Goal: Task Accomplishment & Management: Complete application form

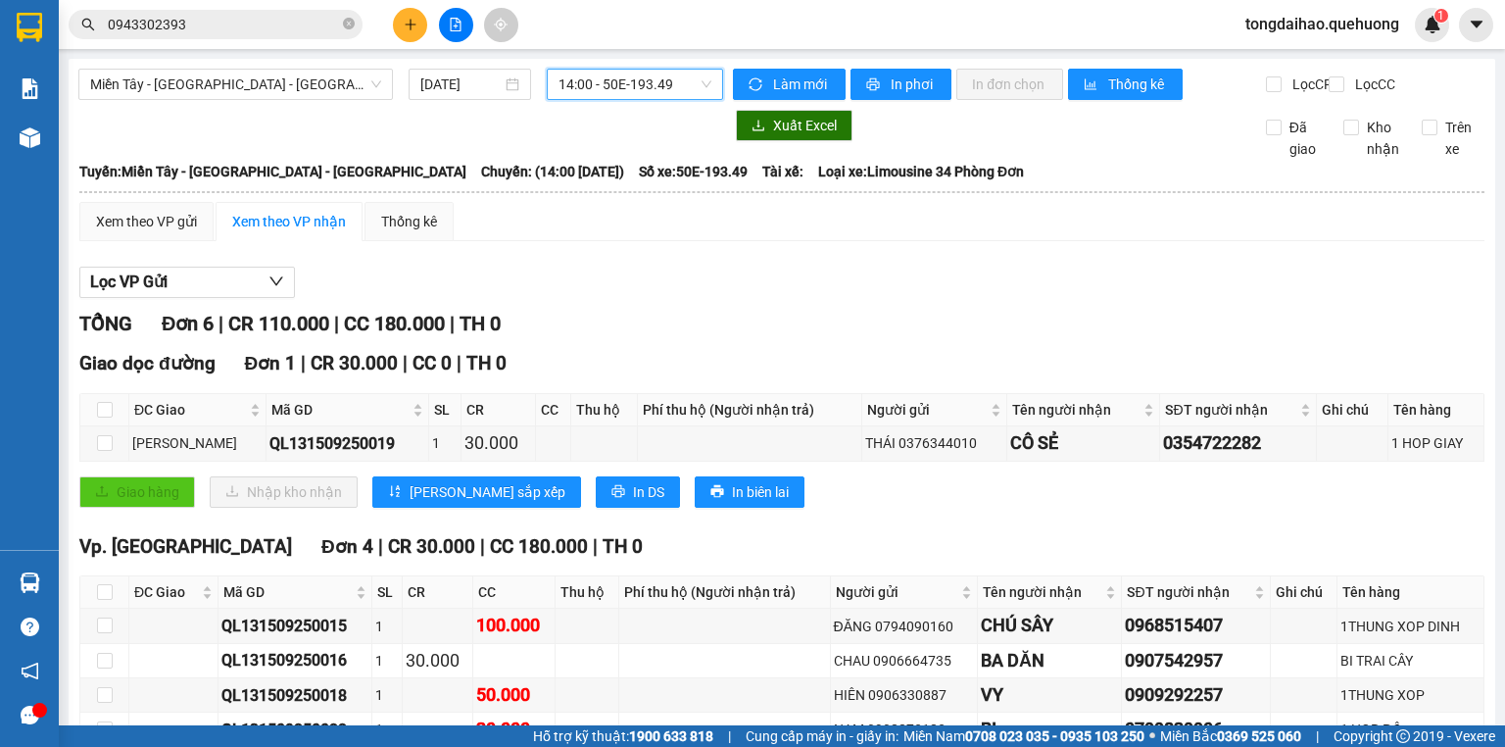
click at [700, 75] on span "14:00 - 50E-193.49" at bounding box center [636, 84] width 154 height 29
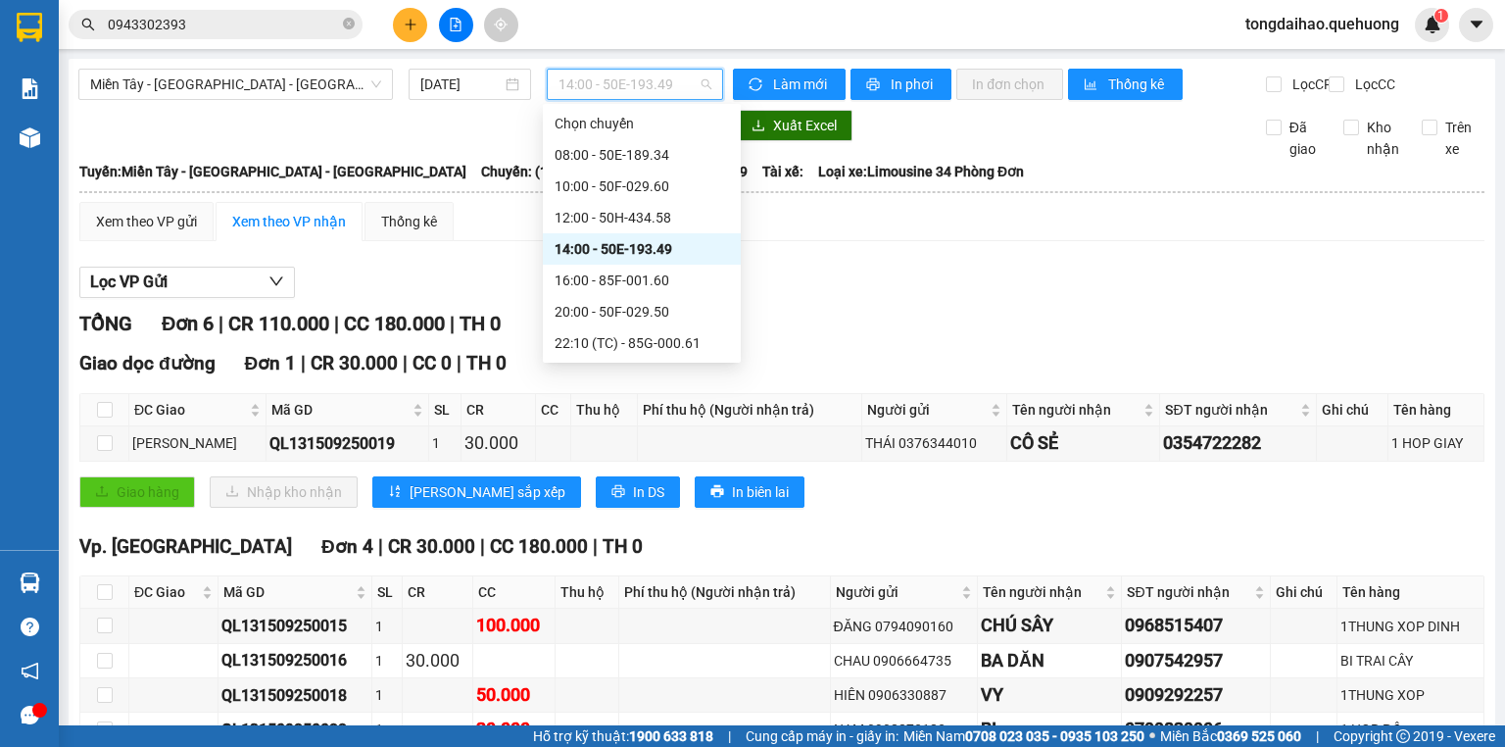
click at [616, 248] on div "14:00 - 50E-193.49" at bounding box center [642, 249] width 174 height 22
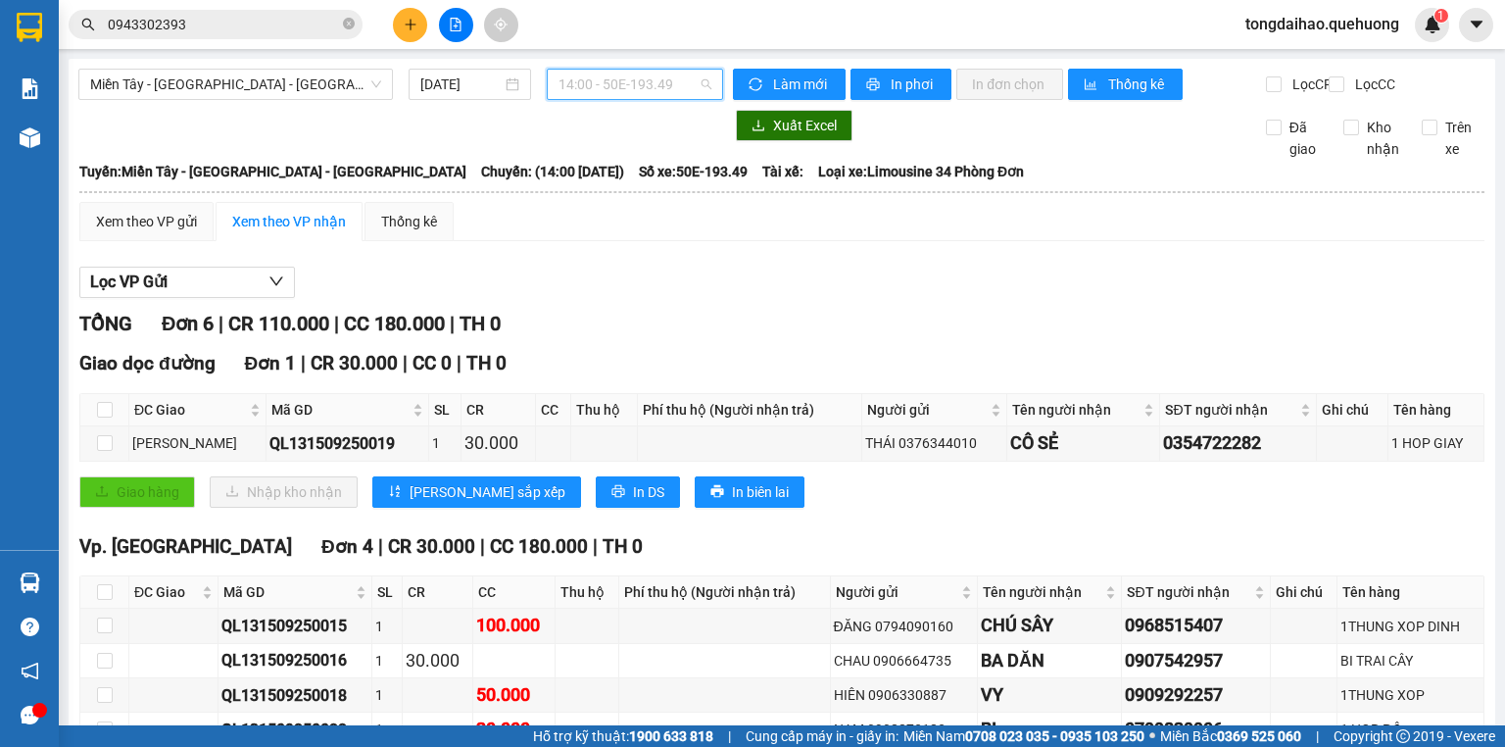
click at [697, 78] on span "14:00 - 50E-193.49" at bounding box center [636, 84] width 154 height 29
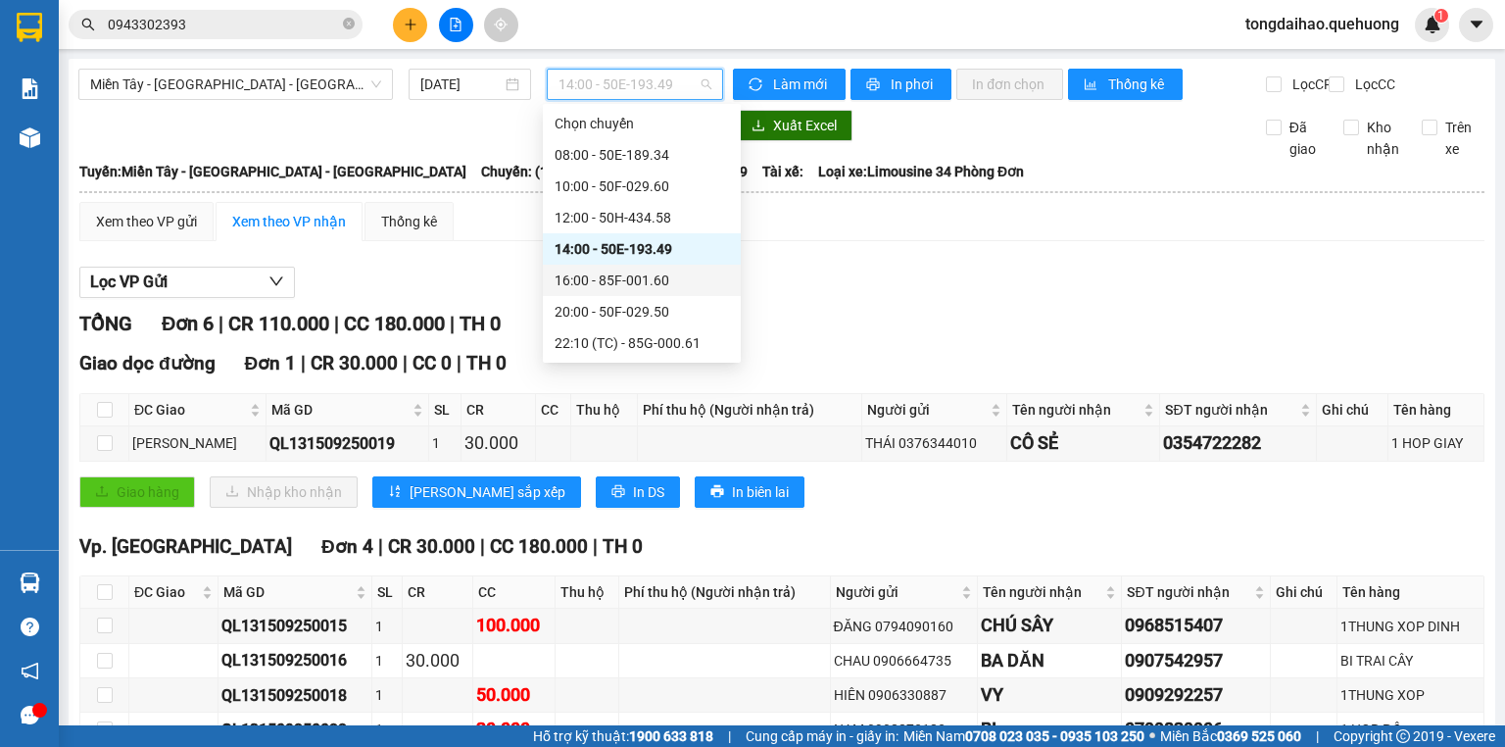
click at [639, 281] on div "16:00 - 85F-001.60" at bounding box center [642, 281] width 174 height 22
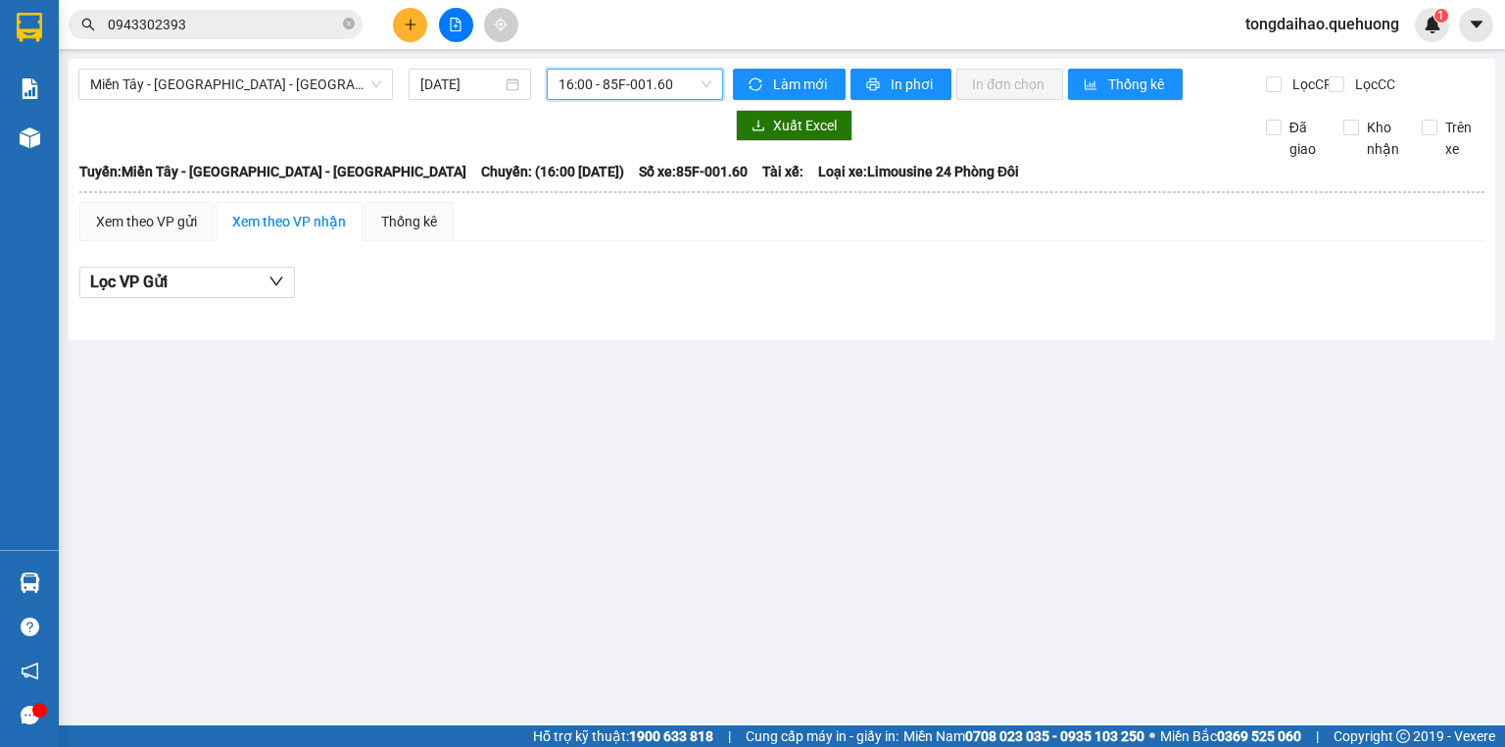
click at [719, 82] on div "16:00 - 85F-001.60" at bounding box center [635, 84] width 177 height 31
click at [405, 25] on icon "plus" at bounding box center [411, 25] width 14 height 14
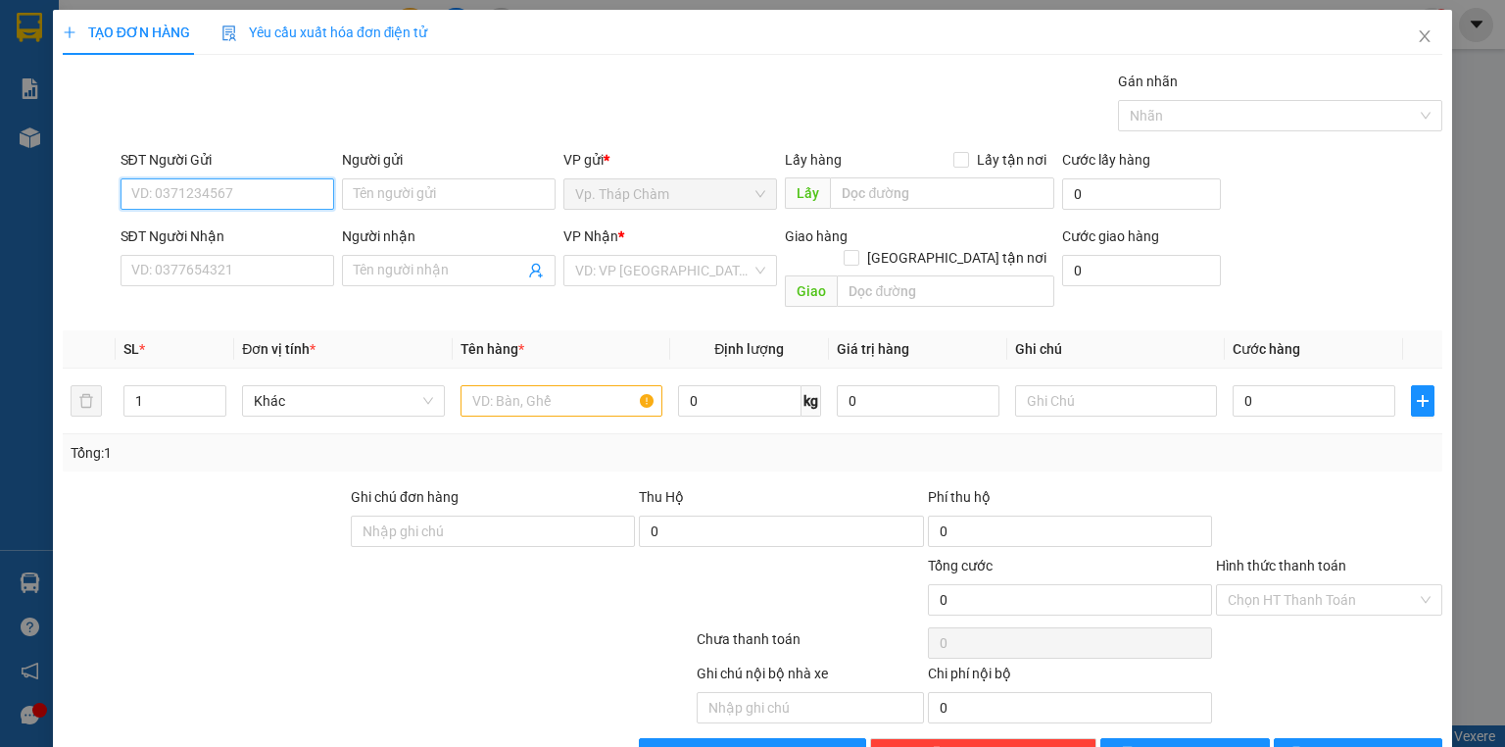
click at [227, 200] on input "SĐT Người Gửi" at bounding box center [228, 193] width 214 height 31
type input "0333066372"
drag, startPoint x: 229, startPoint y: 233, endPoint x: 221, endPoint y: 227, distance: 10.6
click at [231, 231] on div "0333066372 - THUẬN" at bounding box center [225, 232] width 188 height 22
type input "THUẬN"
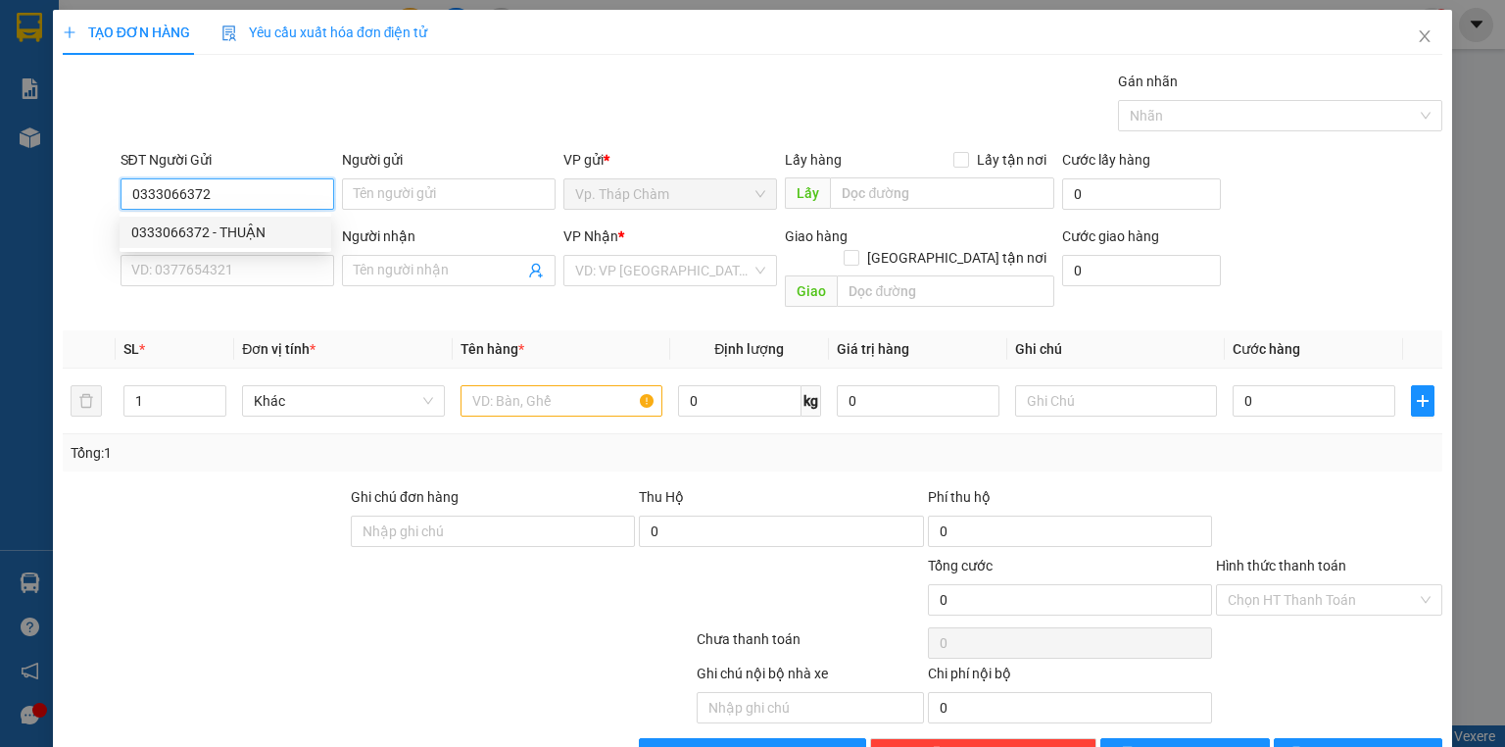
type input "0779482723"
type input "NHUNG"
type input "40.000"
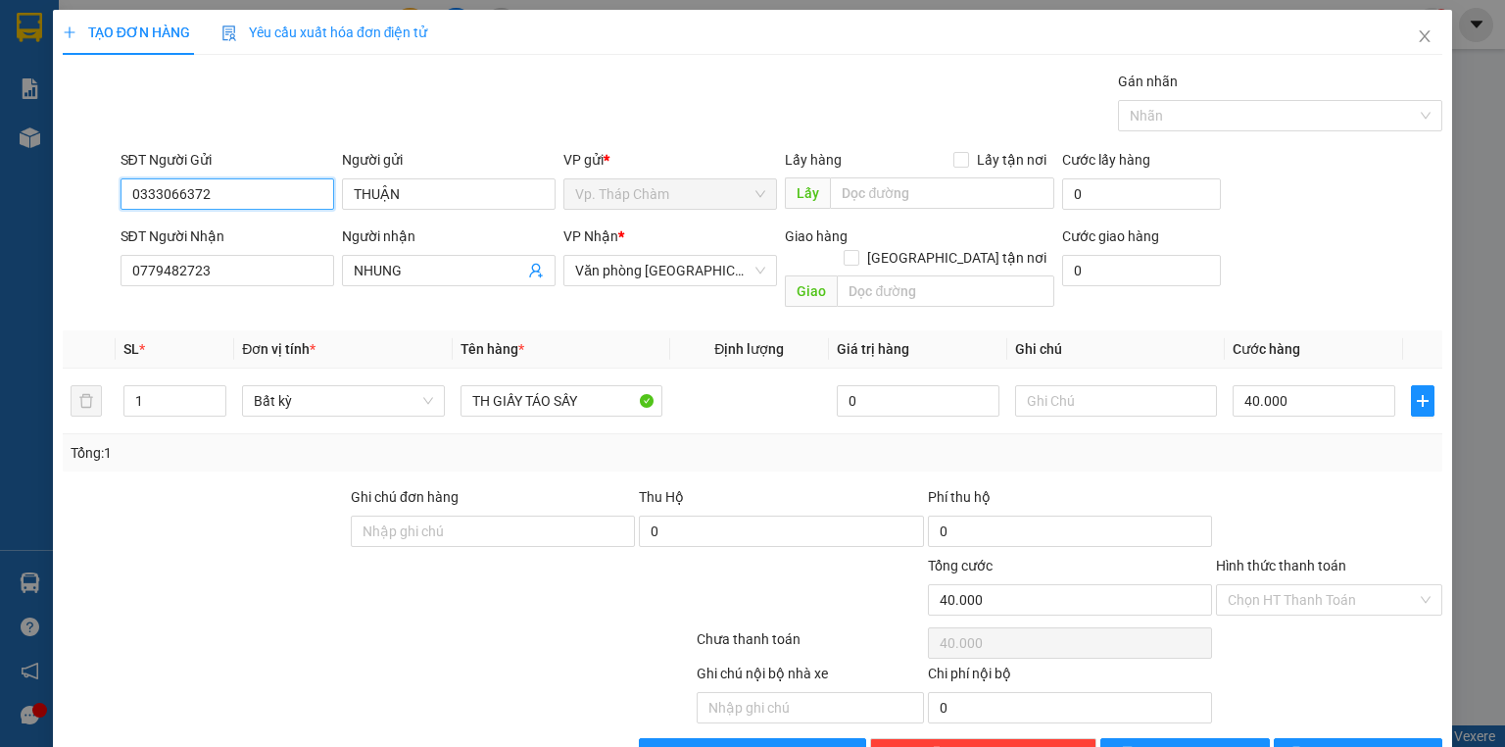
type input "0333066372"
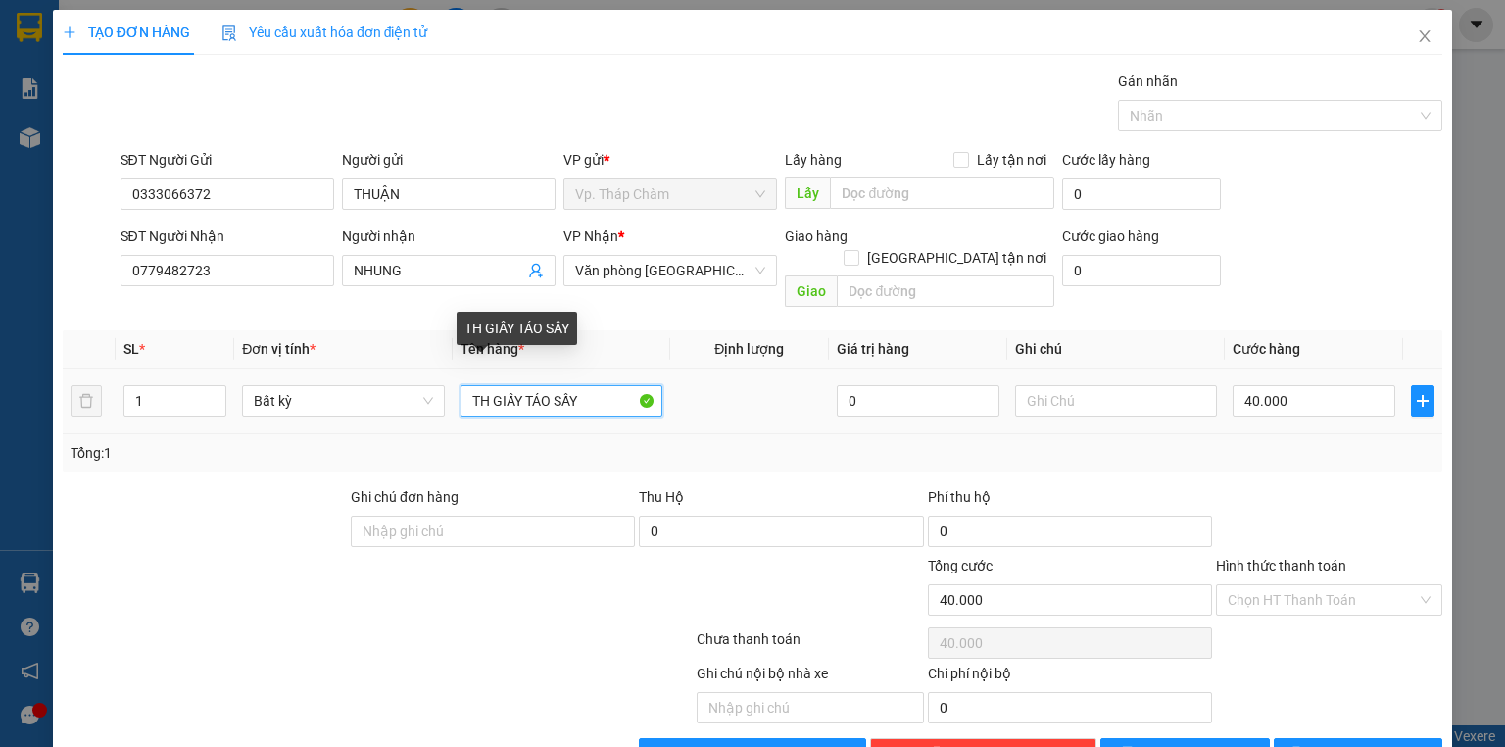
click at [595, 385] on input "TH GIẤY TÁO SẤY" at bounding box center [562, 400] width 202 height 31
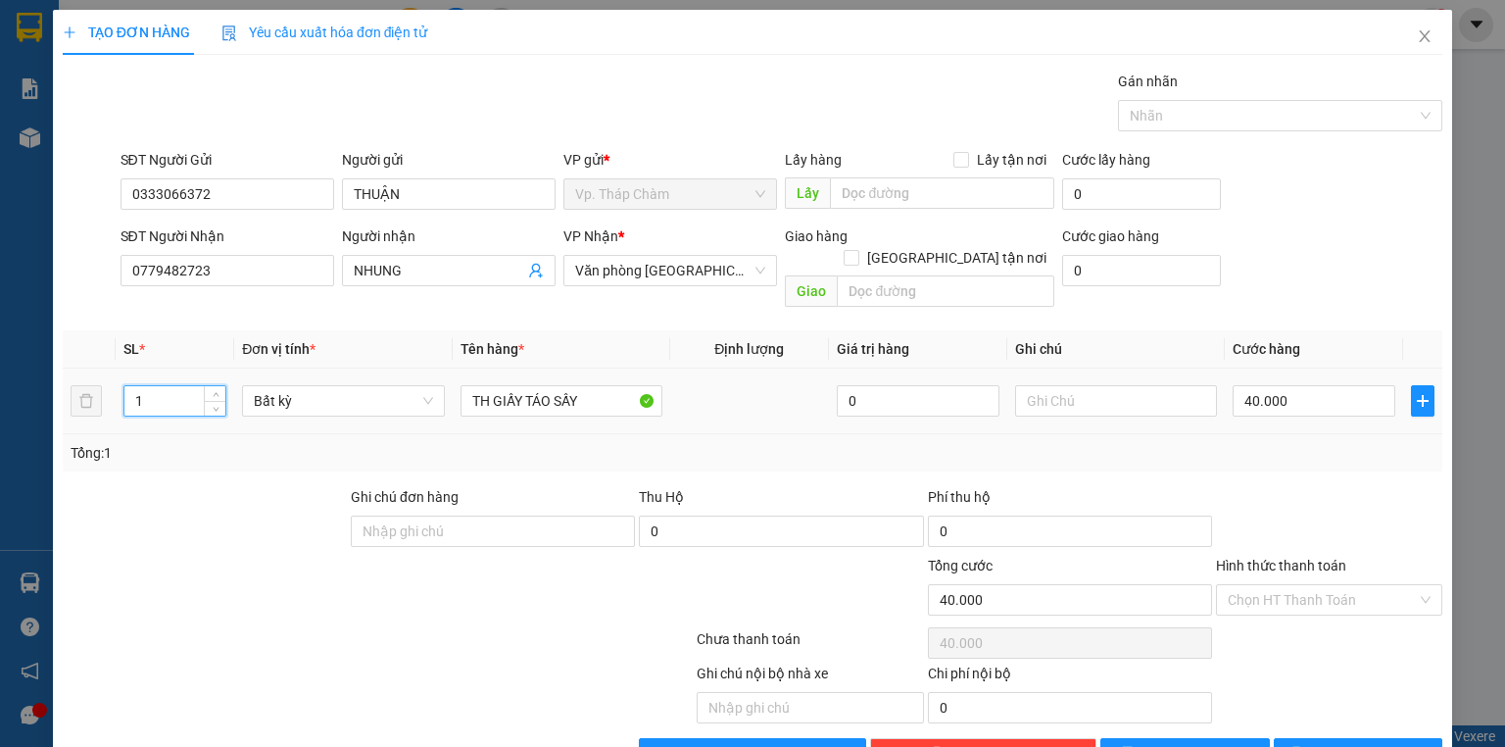
click at [141, 386] on input "1" at bounding box center [174, 400] width 101 height 29
click at [118, 376] on td "1" at bounding box center [175, 402] width 119 height 66
type input "0"
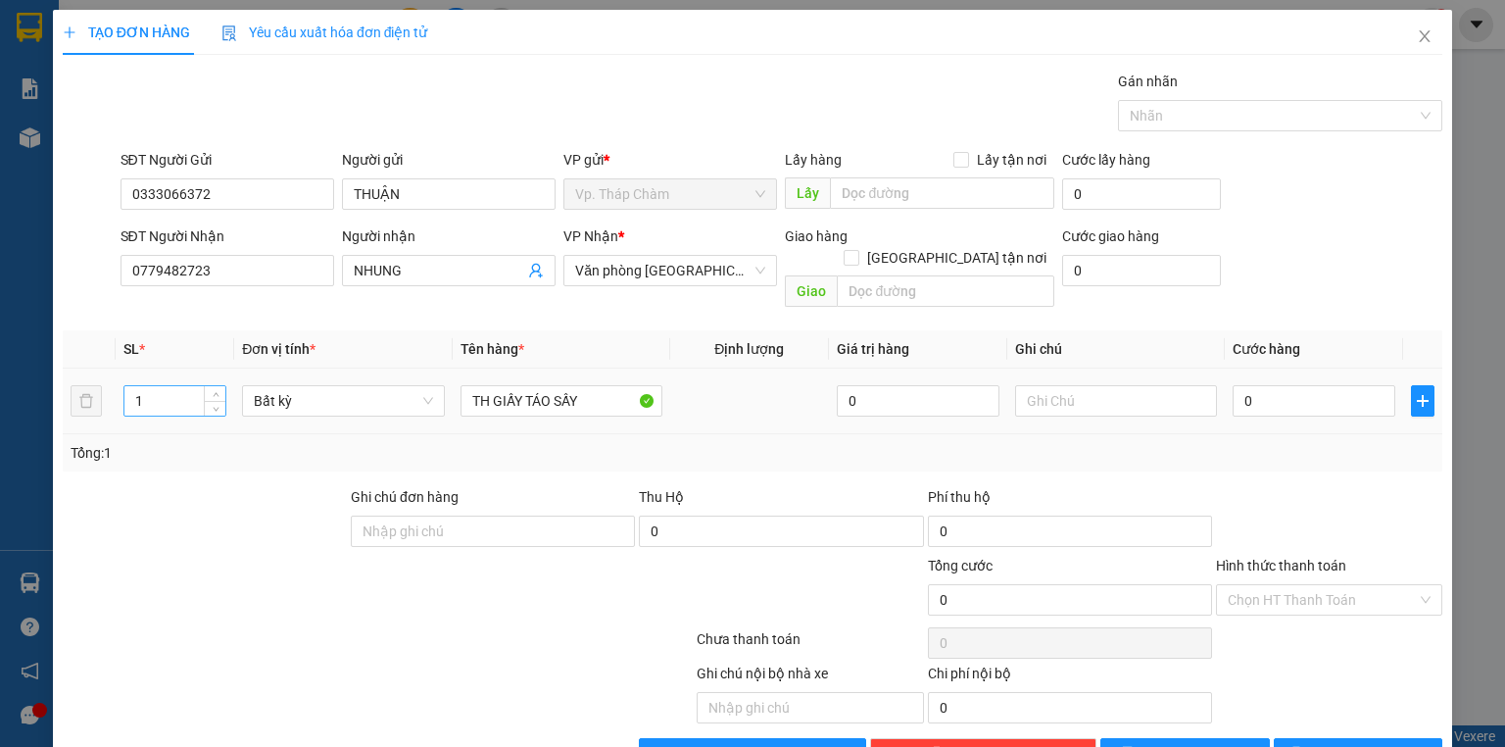
click at [139, 386] on input "1" at bounding box center [174, 400] width 101 height 29
click at [131, 386] on input "1" at bounding box center [174, 400] width 101 height 29
click at [138, 386] on input "1" at bounding box center [174, 400] width 101 height 29
click at [133, 386] on input "1" at bounding box center [174, 400] width 101 height 29
drag, startPoint x: 147, startPoint y: 376, endPoint x: 134, endPoint y: 376, distance: 12.7
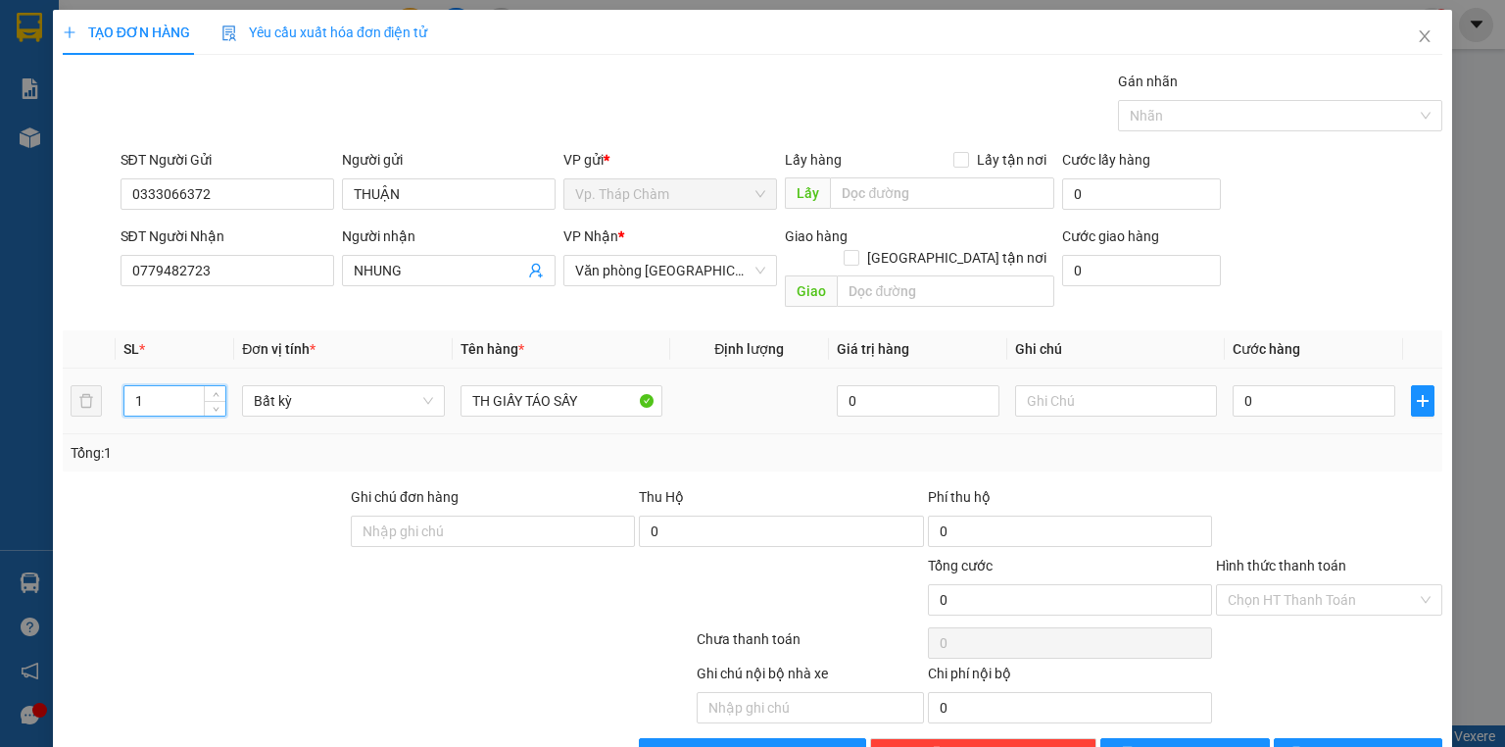
click at [134, 386] on input "1" at bounding box center [174, 400] width 101 height 29
type input "2"
click at [1283, 385] on input "0" at bounding box center [1314, 400] width 163 height 31
type input "1"
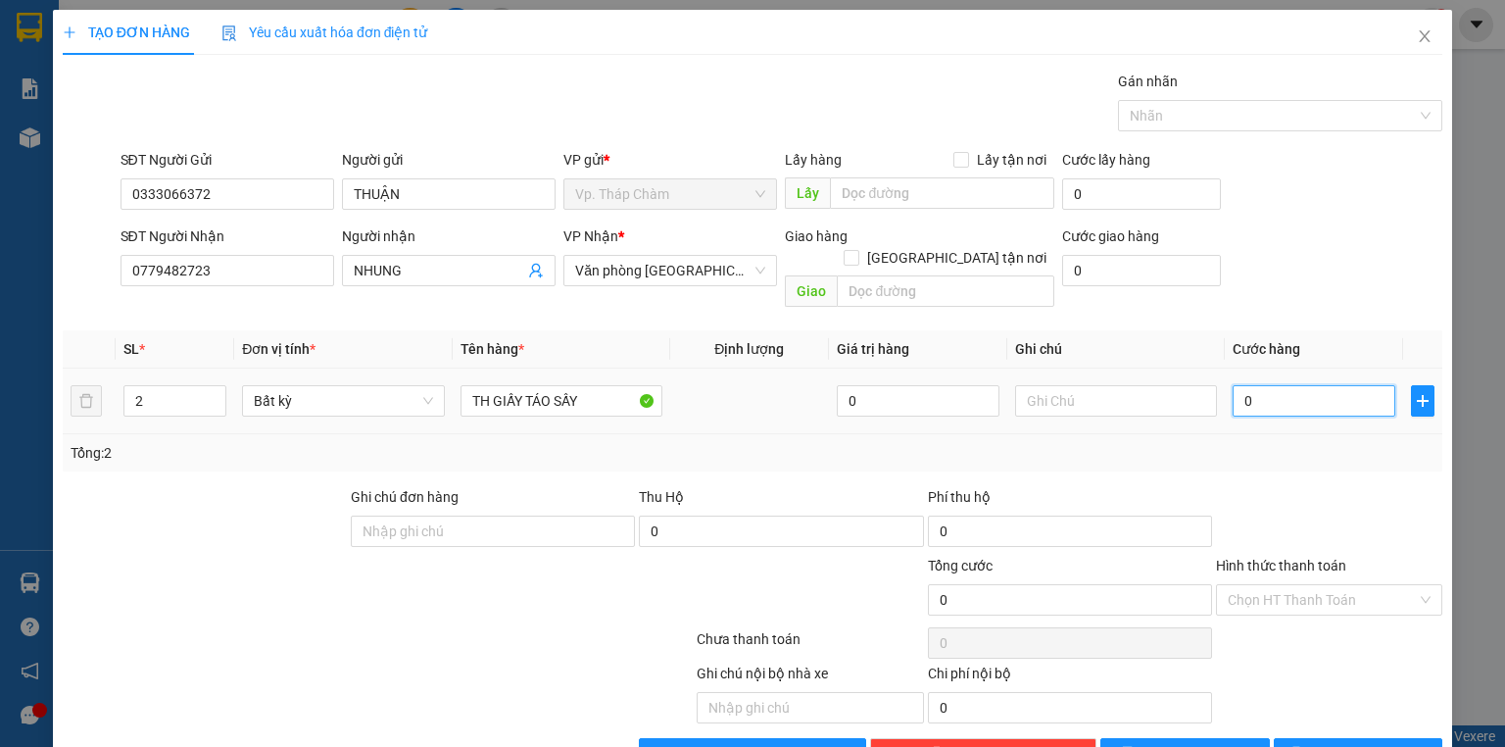
type input "1"
type input "12"
type input "120"
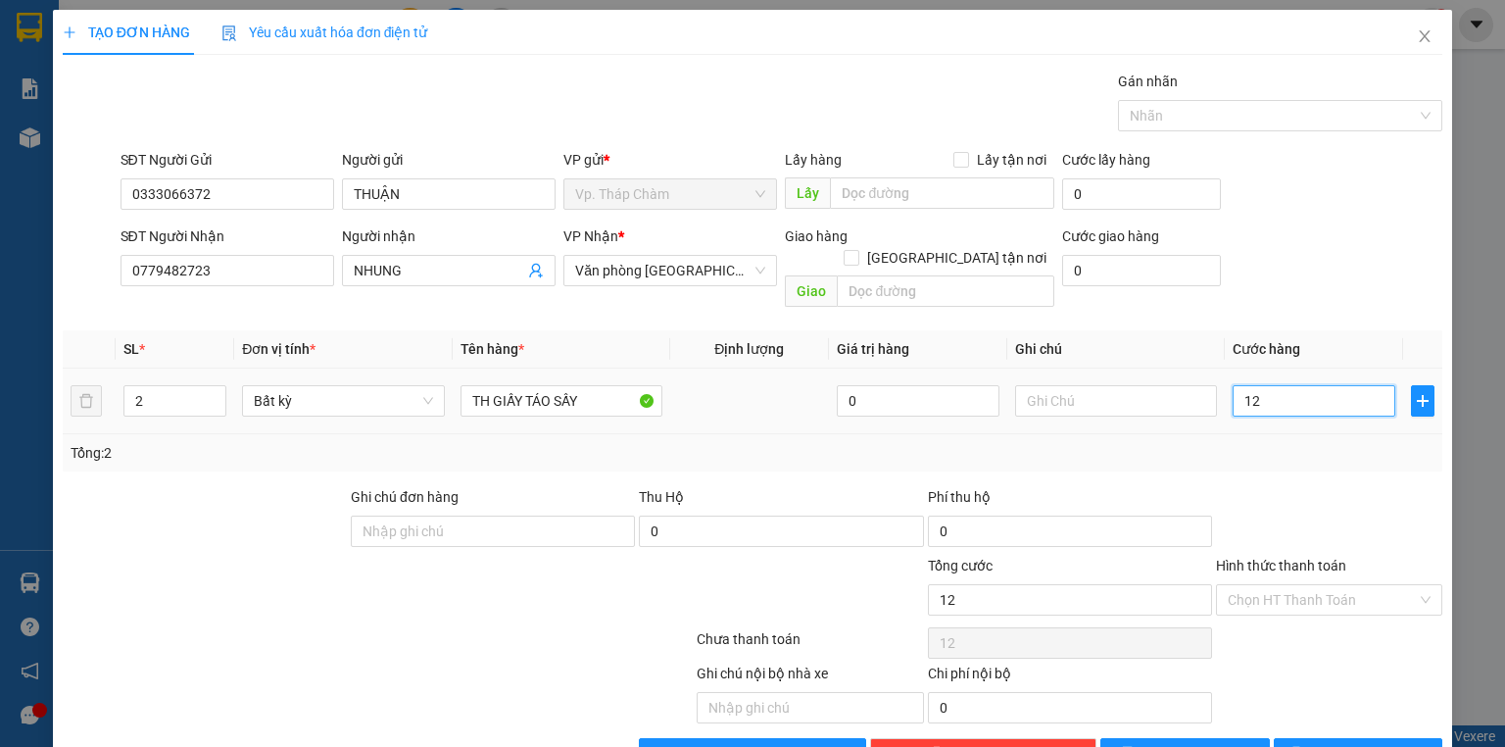
type input "120"
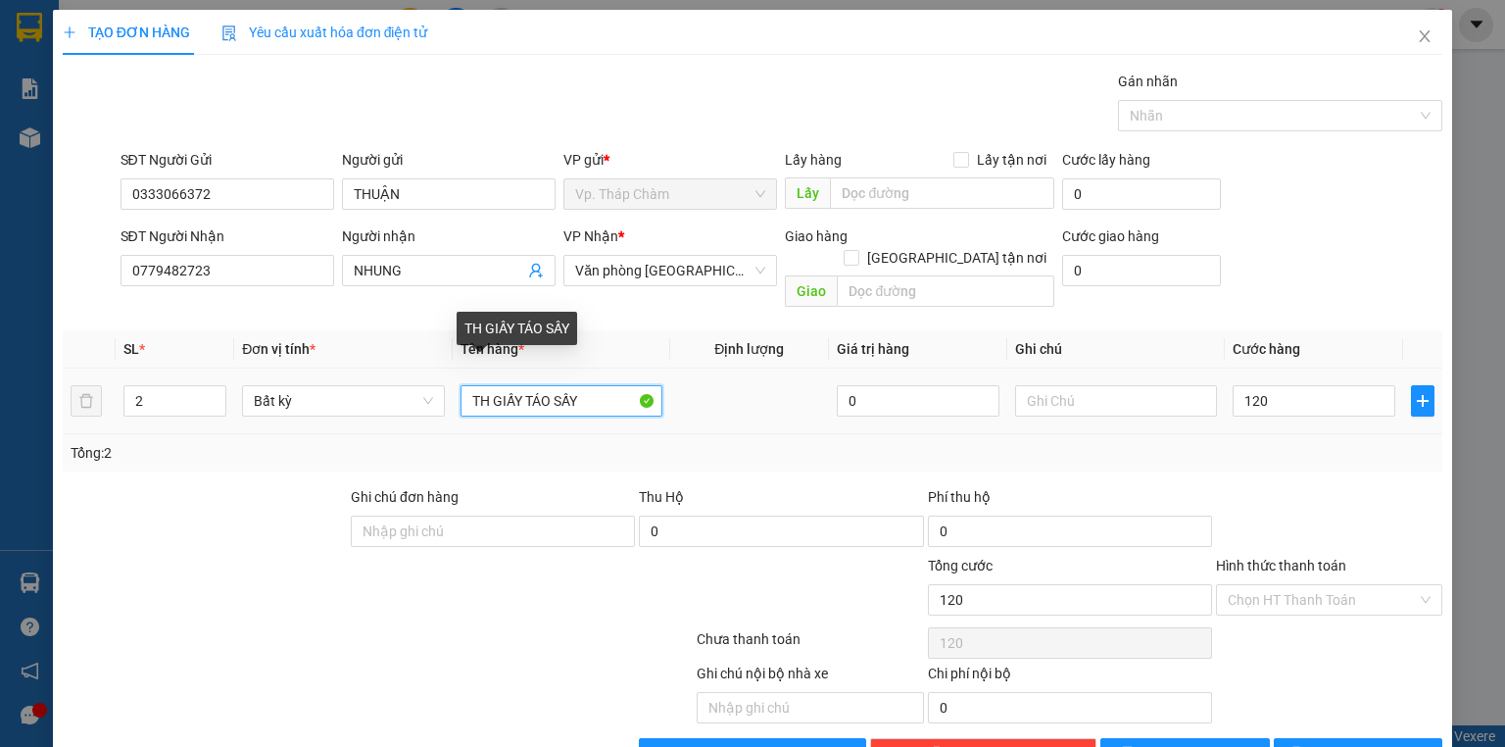
type input "120.000"
click at [578, 385] on input "TH GIẤY TÁO SẤY" at bounding box center [562, 400] width 202 height 31
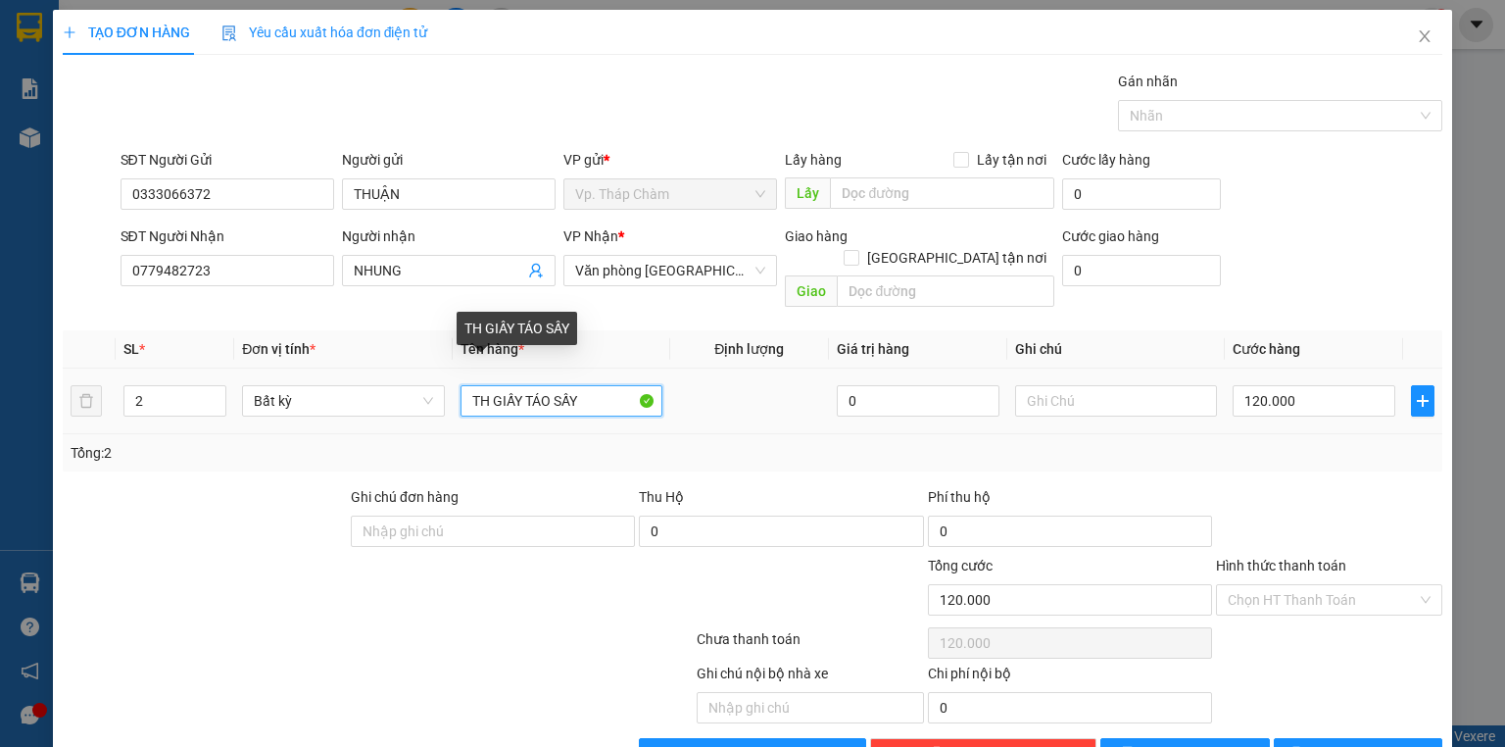
click at [593, 385] on input "TH GIẤY TÁO SẤY" at bounding box center [562, 400] width 202 height 31
type input "TH GIẤY TÁO SẤY BỌC BỊ"
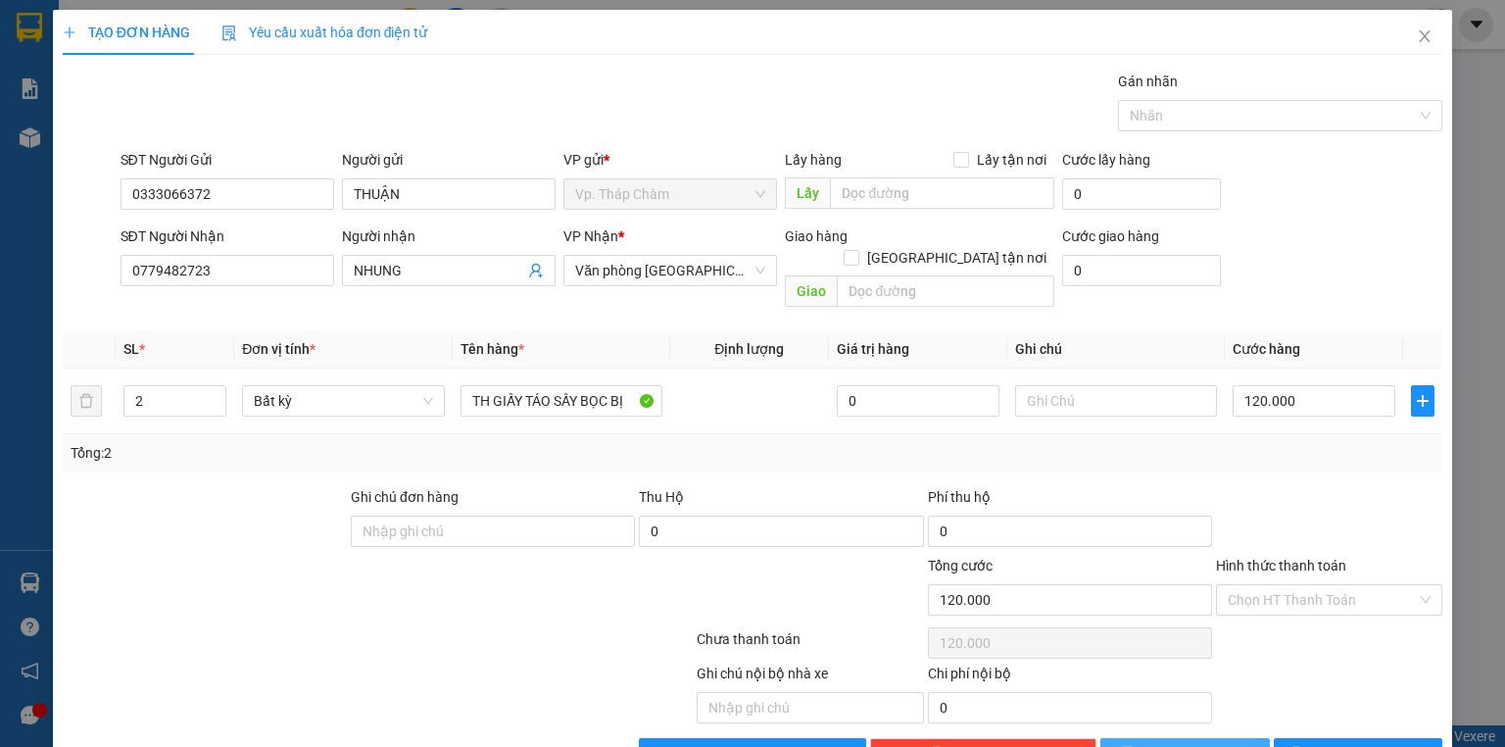
click at [1223, 738] on button "[PERSON_NAME]" at bounding box center [1186, 753] width 170 height 31
type input "0"
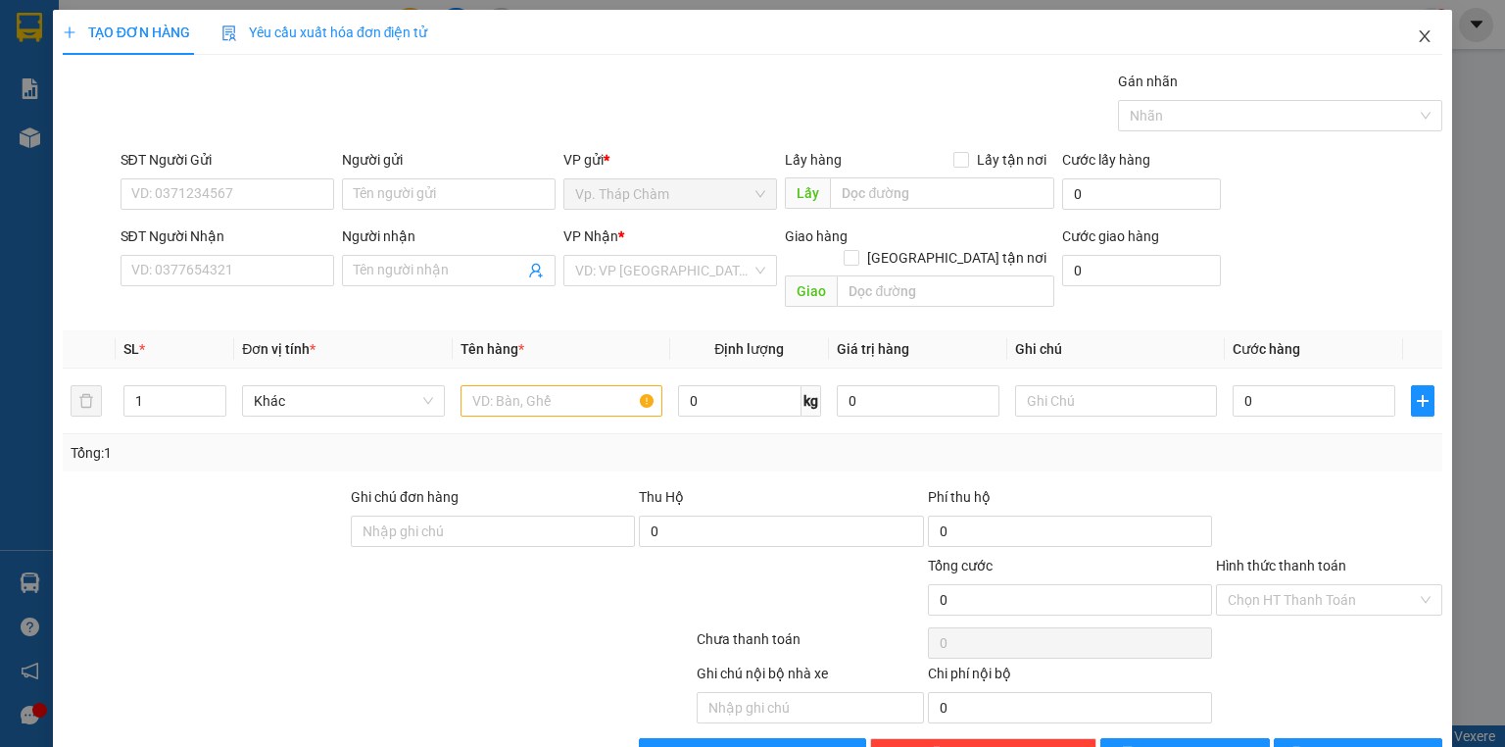
click at [1421, 43] on icon "close" at bounding box center [1425, 36] width 16 height 16
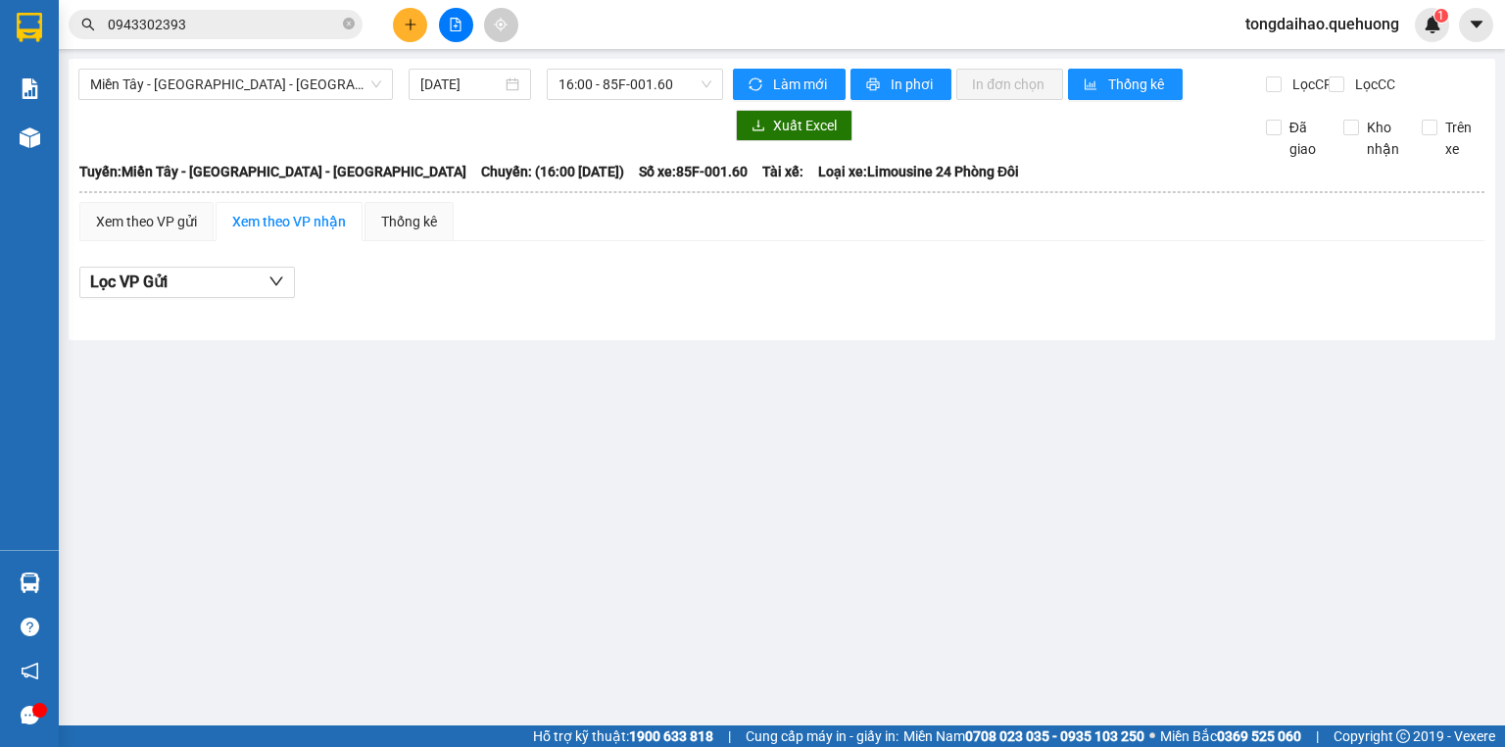
click at [417, 24] on icon "plus" at bounding box center [411, 25] width 14 height 14
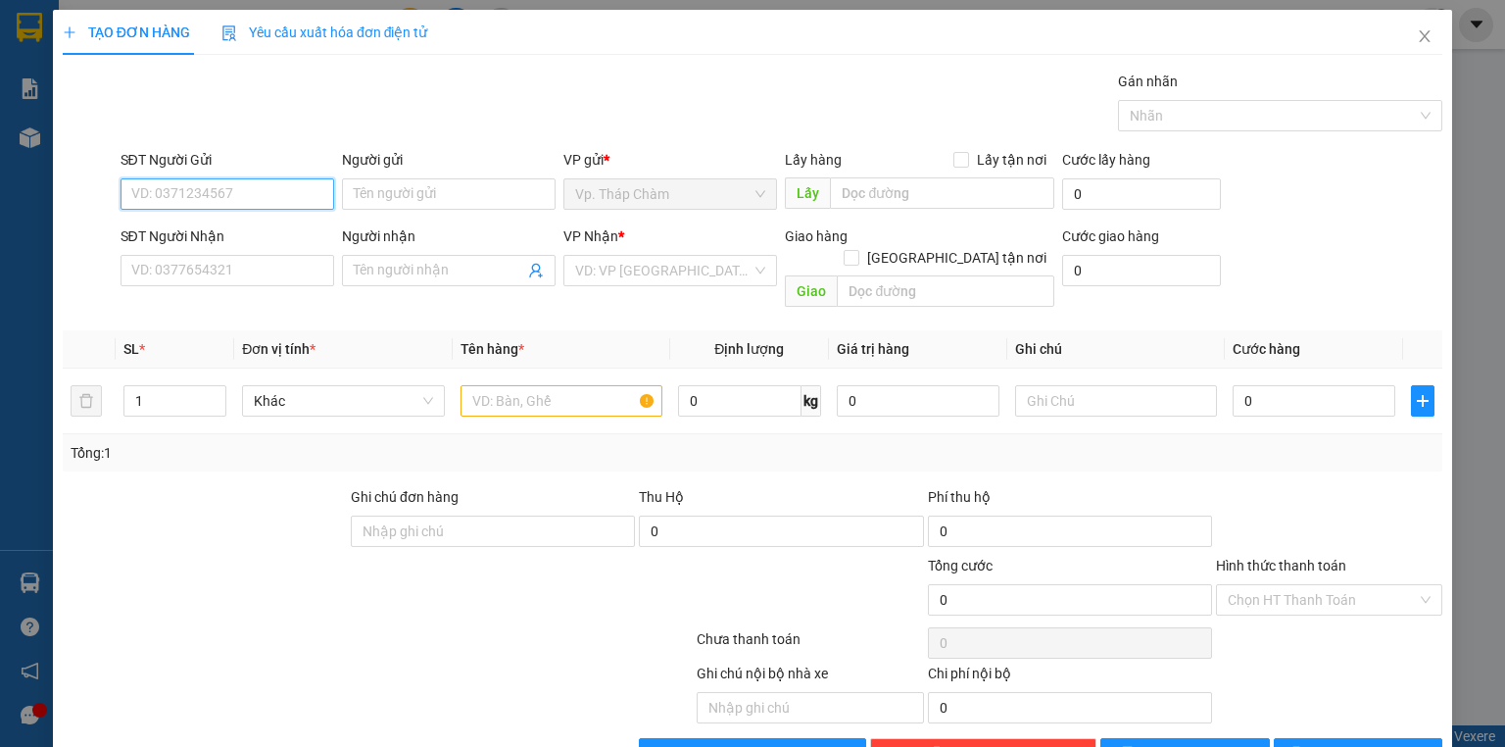
click at [286, 188] on input "SĐT Người Gửi" at bounding box center [228, 193] width 214 height 31
click at [192, 195] on input "SĐT Người Gửi" at bounding box center [228, 193] width 214 height 31
type input "0918935252"
click at [220, 235] on div "0918935252 - [PERSON_NAME]" at bounding box center [227, 232] width 193 height 22
type input "ANH NGÂN"
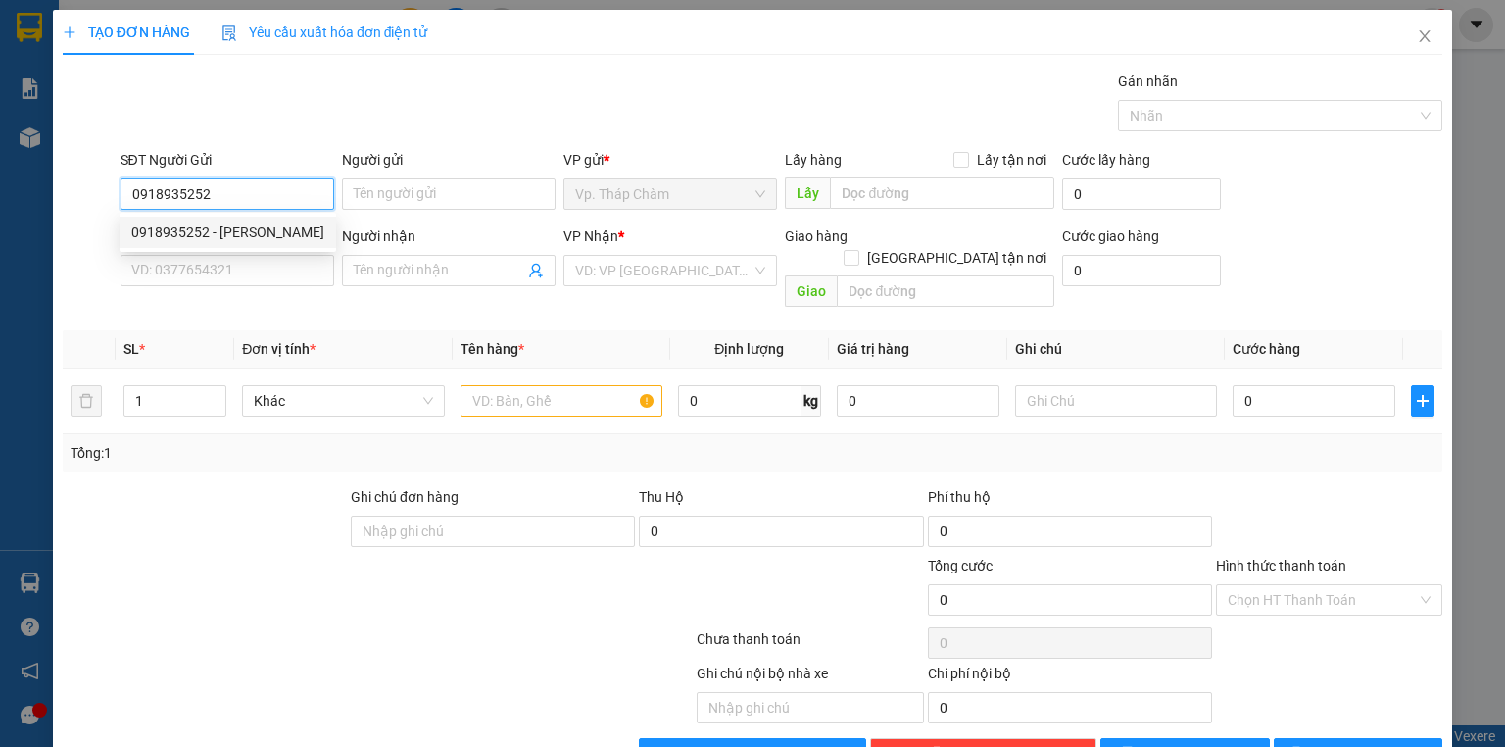
type input "0903714575"
type input "TRIỀU"
type input "40.000"
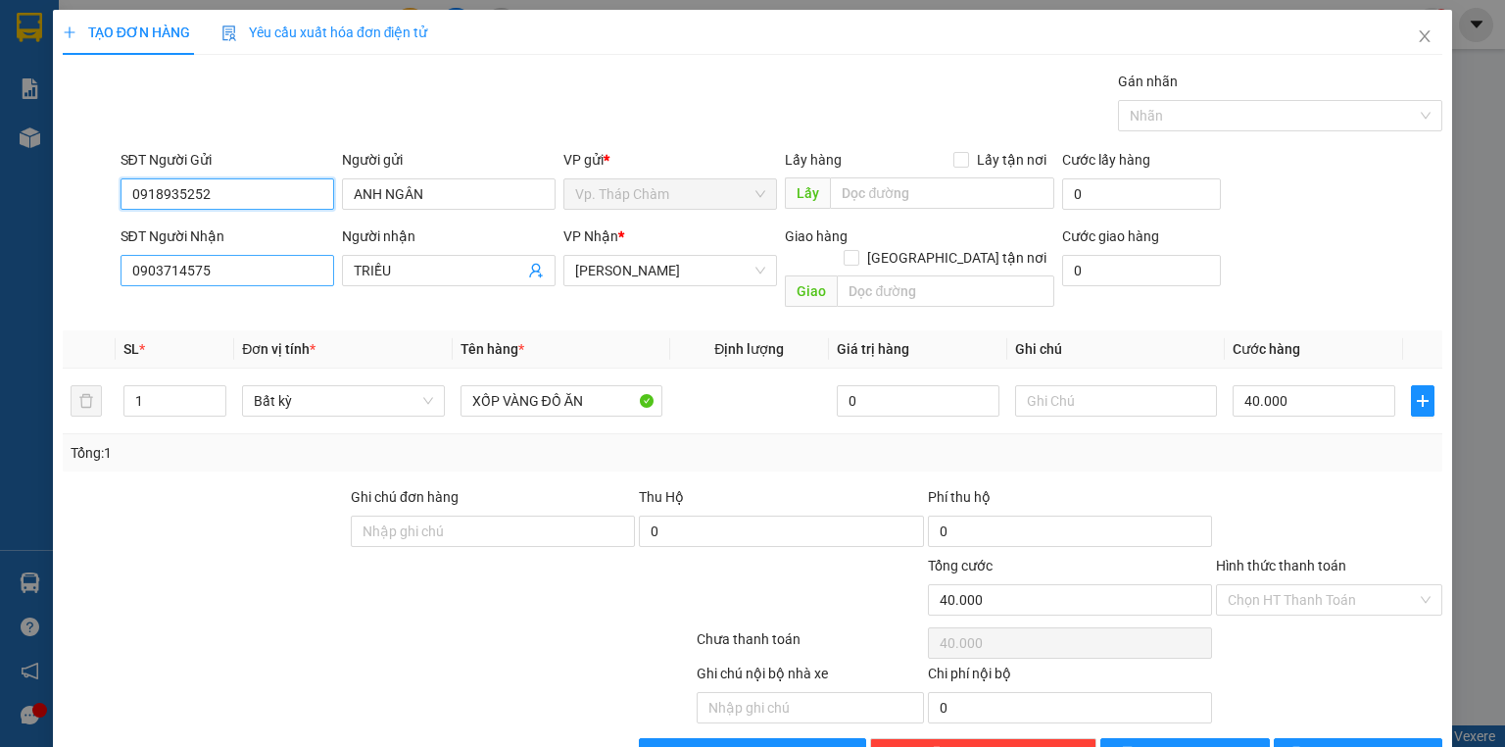
type input "0918935252"
click at [227, 272] on input "0903714575" at bounding box center [228, 270] width 214 height 31
type input "0903905842"
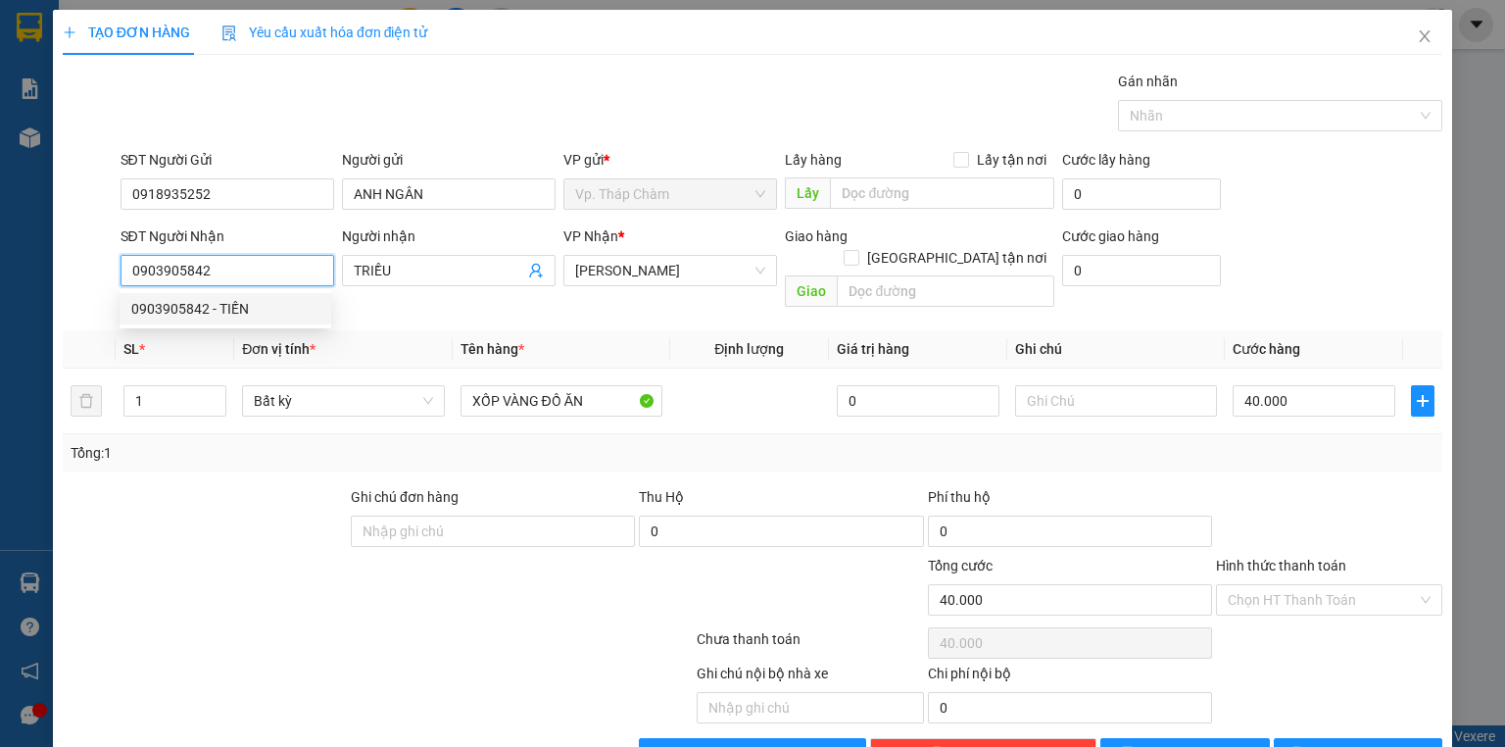
click at [235, 315] on div "0903905842 - TIẾN" at bounding box center [225, 309] width 188 height 22
type input "TIẾN"
type input "30.000"
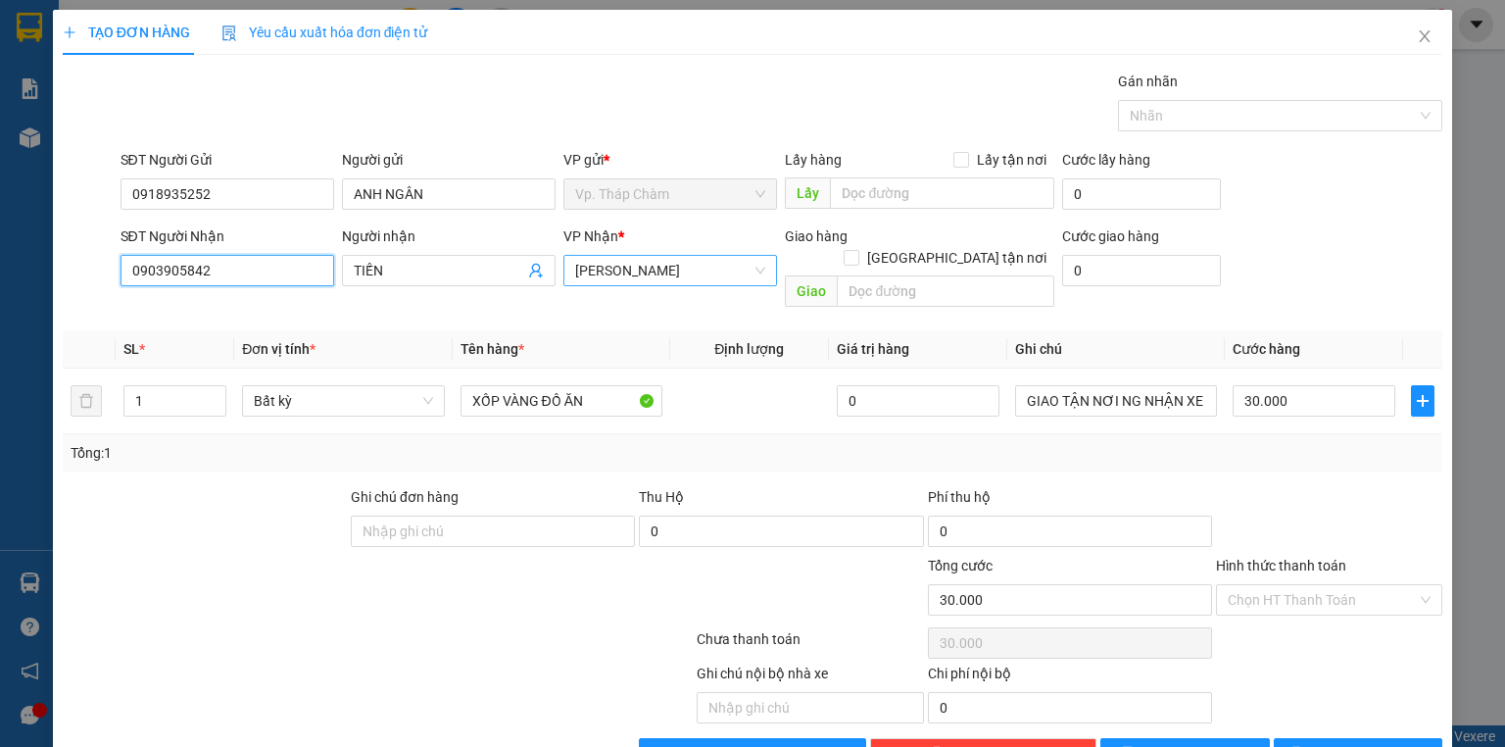
click at [753, 271] on span "[PERSON_NAME]" at bounding box center [670, 270] width 190 height 29
type input "0903905842"
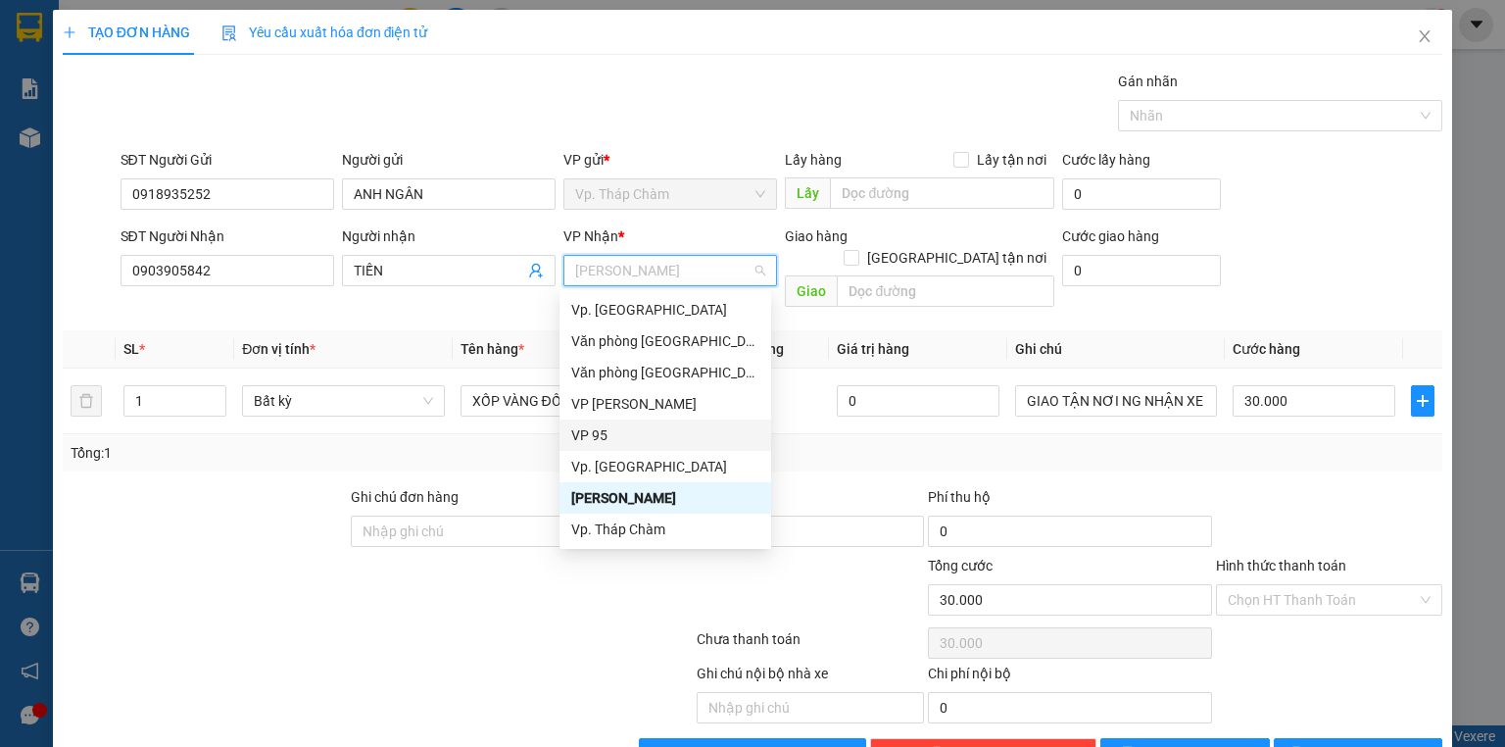
click at [640, 434] on div "VP 95" at bounding box center [665, 435] width 188 height 22
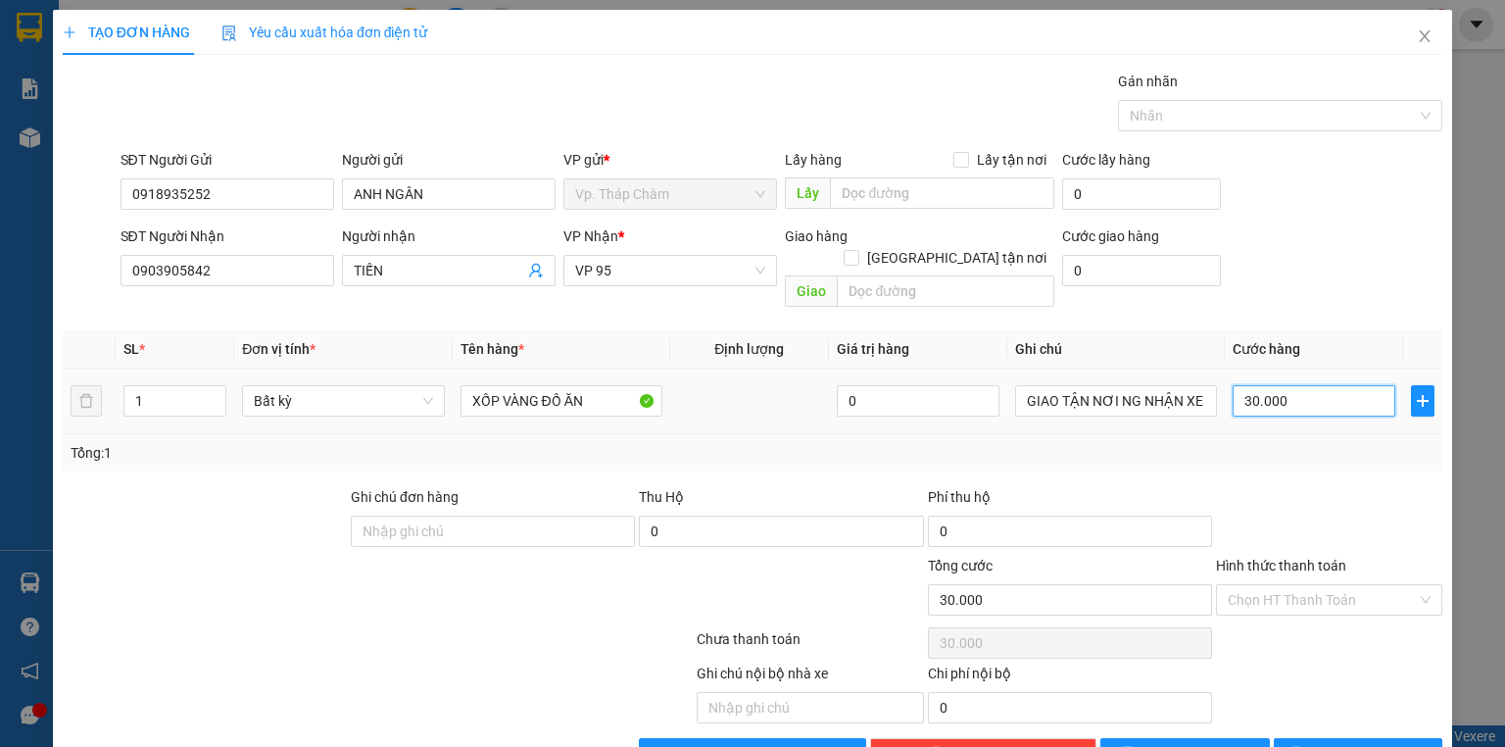
type input "0"
type input "5"
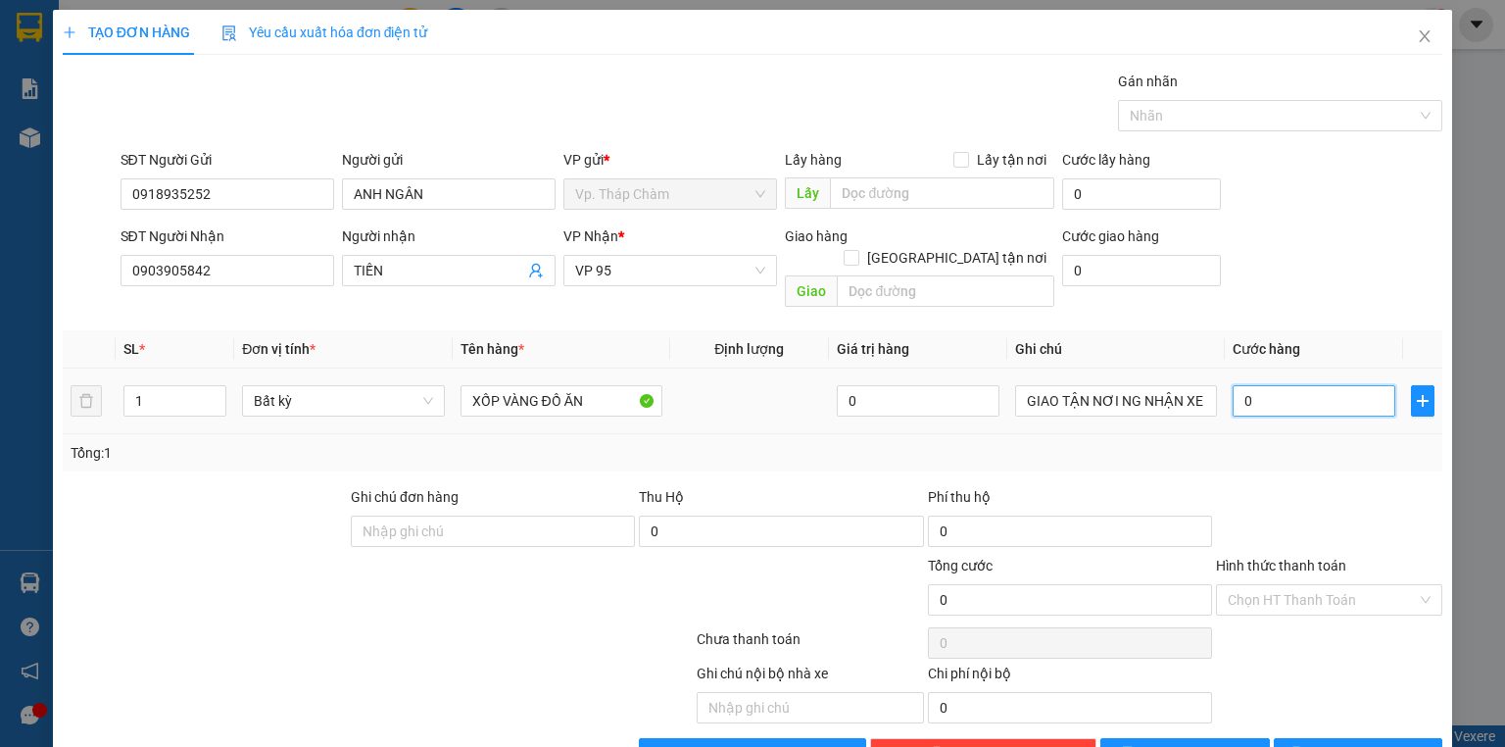
type input "05"
type input "50"
type input "050"
type input "50.000"
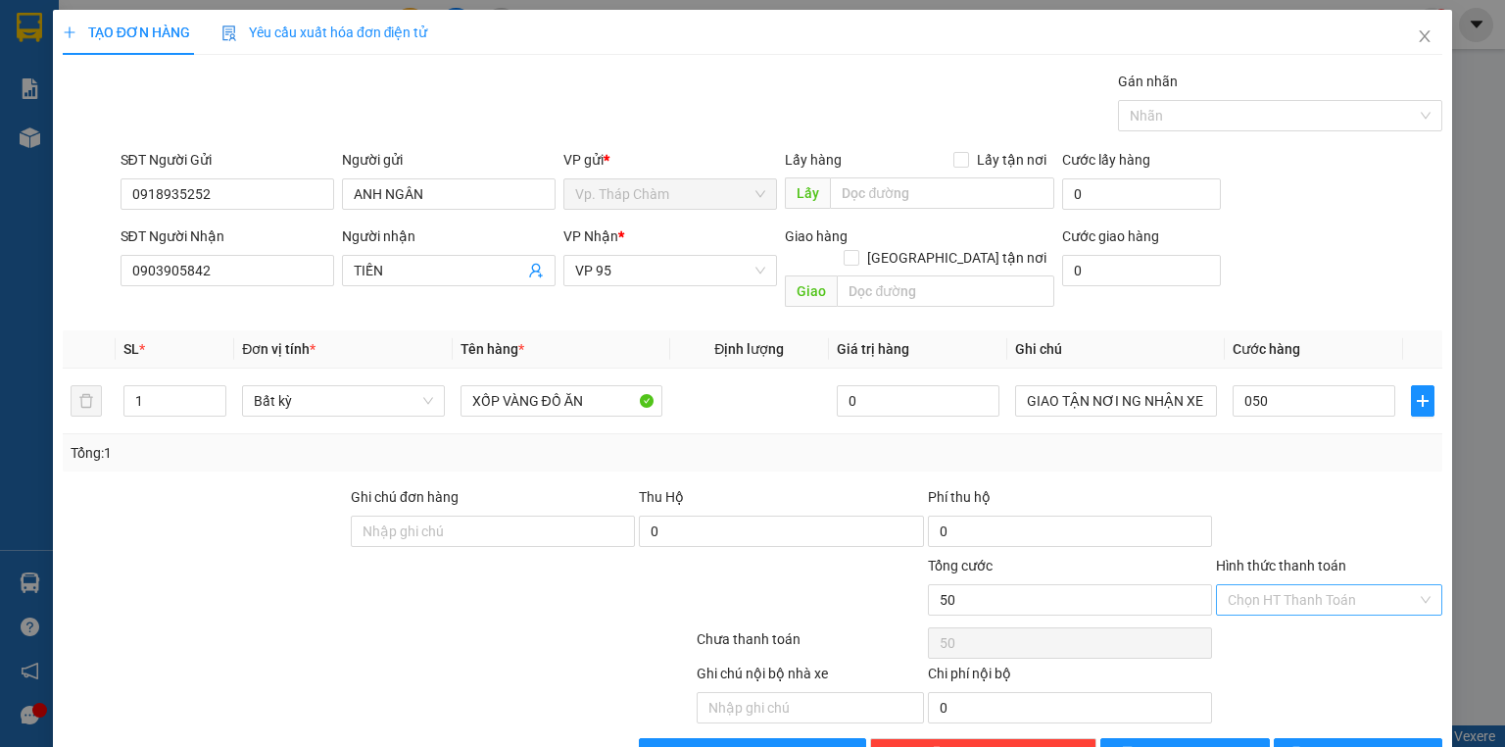
type input "50.000"
click at [1302, 585] on input "Hình thức thanh toán" at bounding box center [1322, 599] width 189 height 29
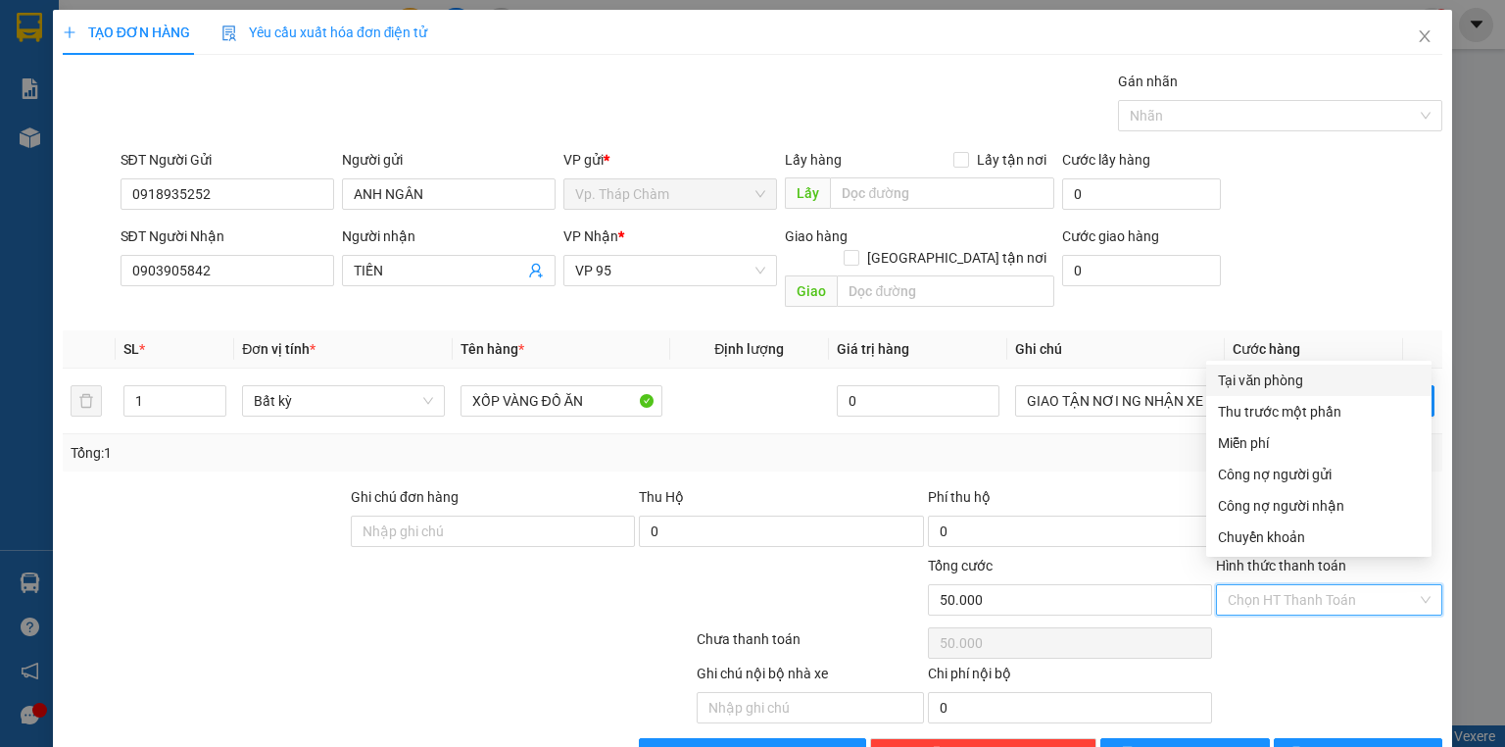
click at [1289, 384] on div "Tại văn phòng" at bounding box center [1319, 380] width 202 height 22
type input "0"
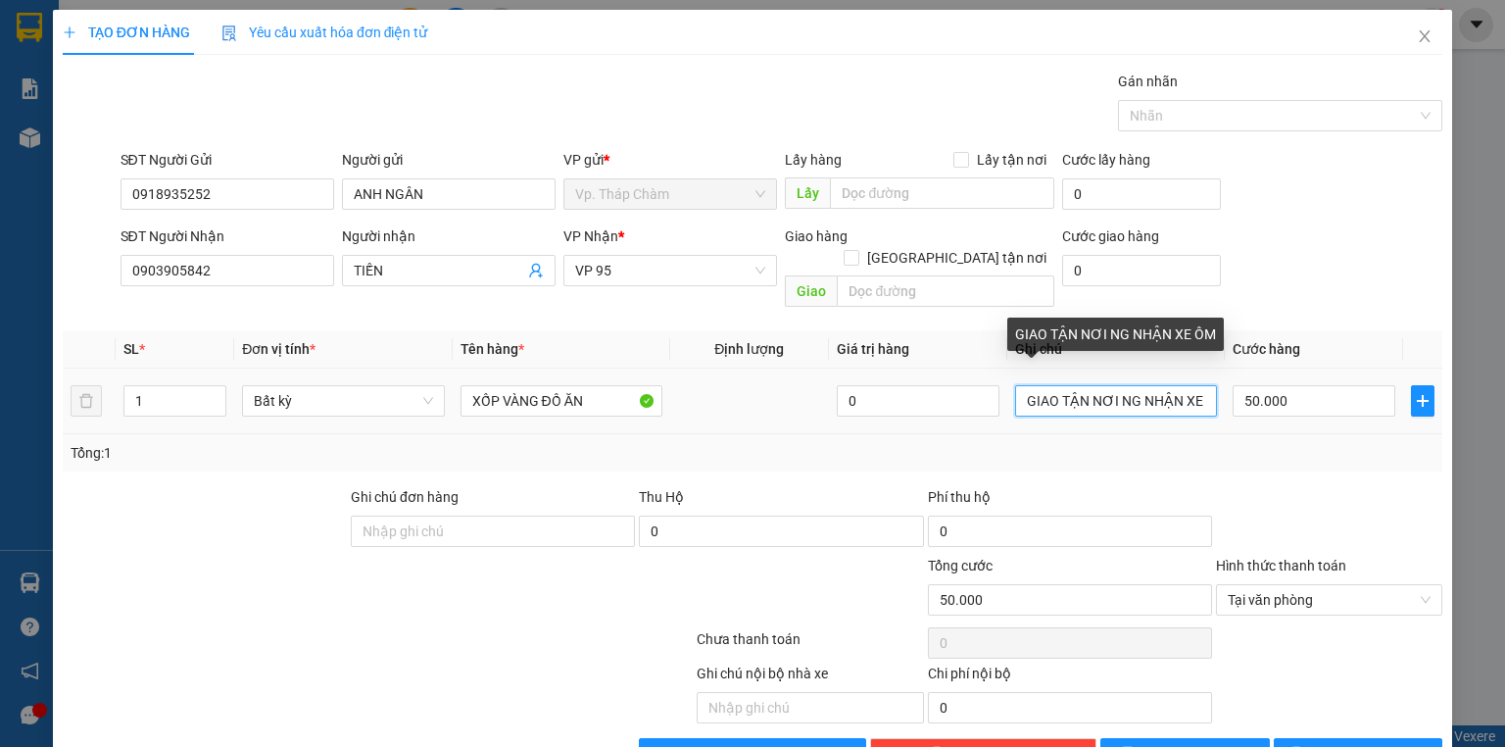
drag, startPoint x: 1192, startPoint y: 375, endPoint x: 996, endPoint y: 378, distance: 196.0
click at [996, 378] on tr "1 Bất kỳ XỐP VÀNG ĐỒ ĂN 0 GIAO TẬN NƠI NG NHẬN XE ÔM 50.000" at bounding box center [753, 402] width 1380 height 66
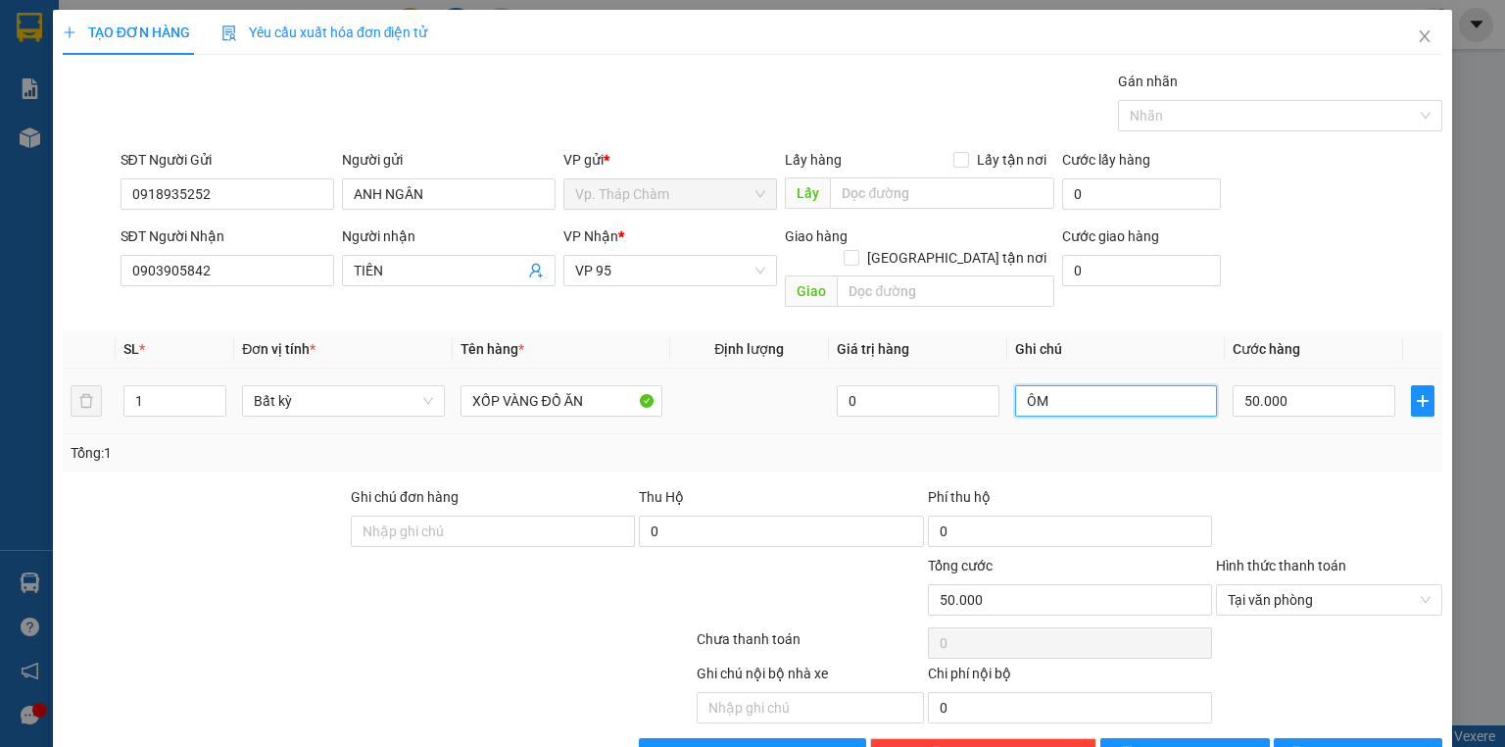
click at [1099, 393] on input "ÔM" at bounding box center [1116, 400] width 202 height 31
type input "Ô"
type input "N"
click at [1226, 739] on button "[PERSON_NAME]" at bounding box center [1186, 753] width 170 height 31
type input "0"
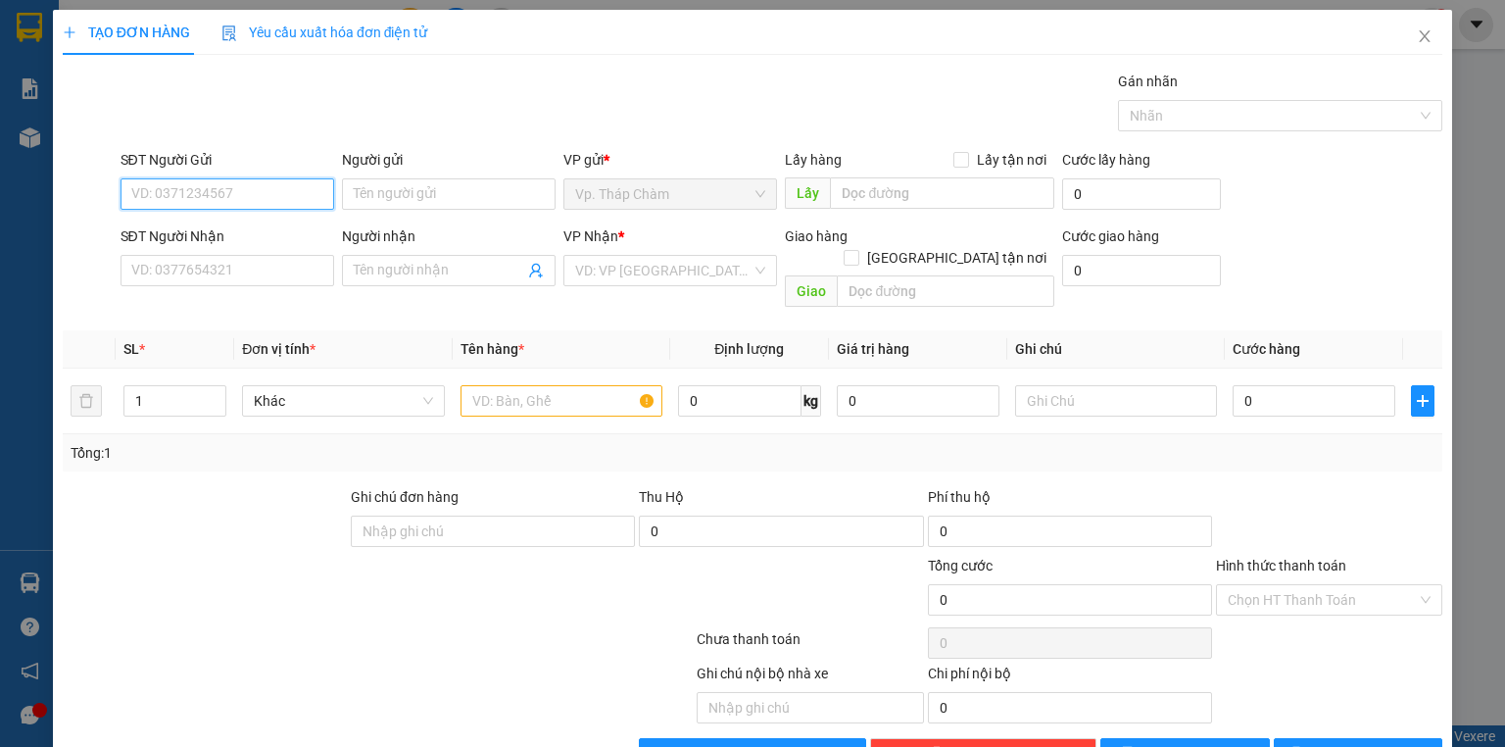
click at [288, 203] on input "SĐT Người Gửi" at bounding box center [228, 193] width 214 height 31
click at [208, 271] on input "SĐT Người Nhận" at bounding box center [228, 270] width 214 height 31
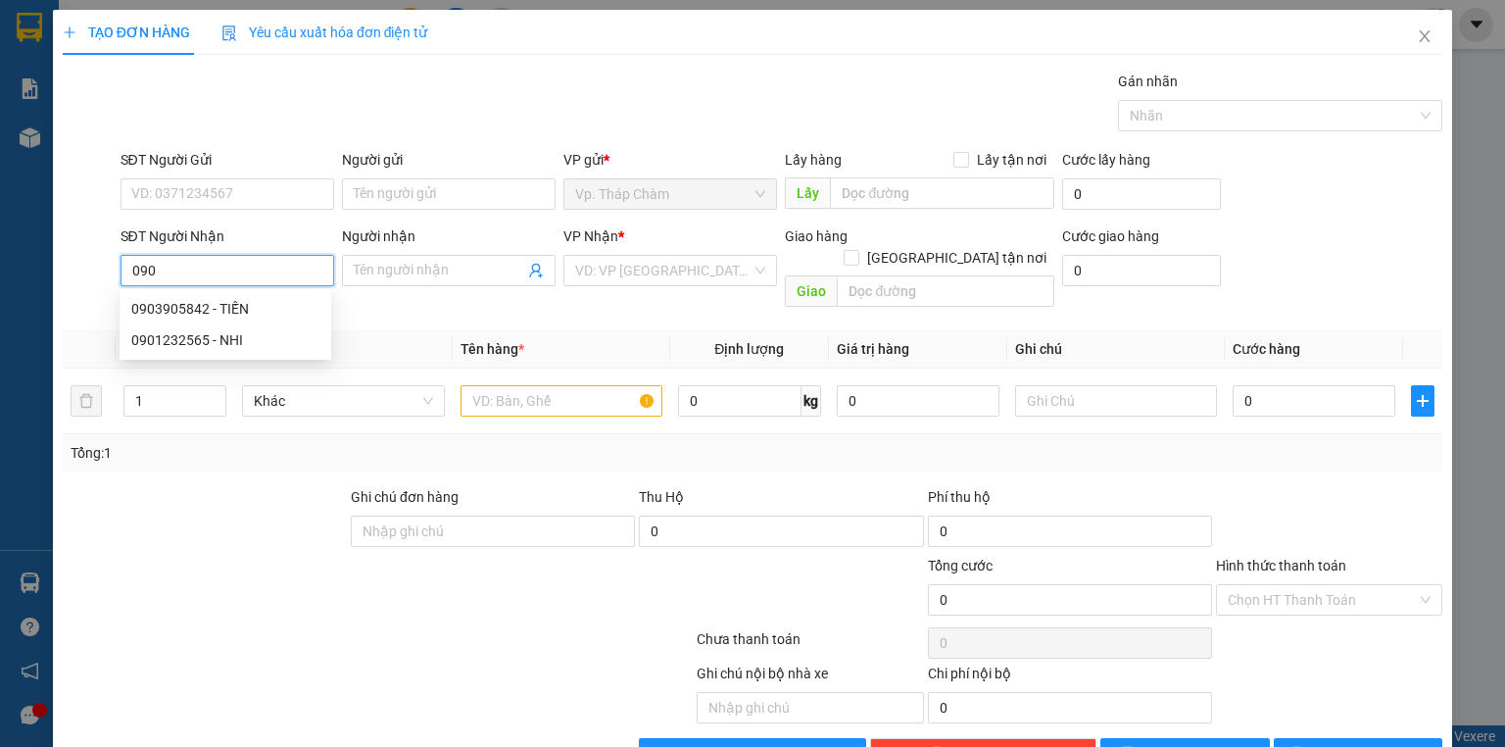
type input "090"
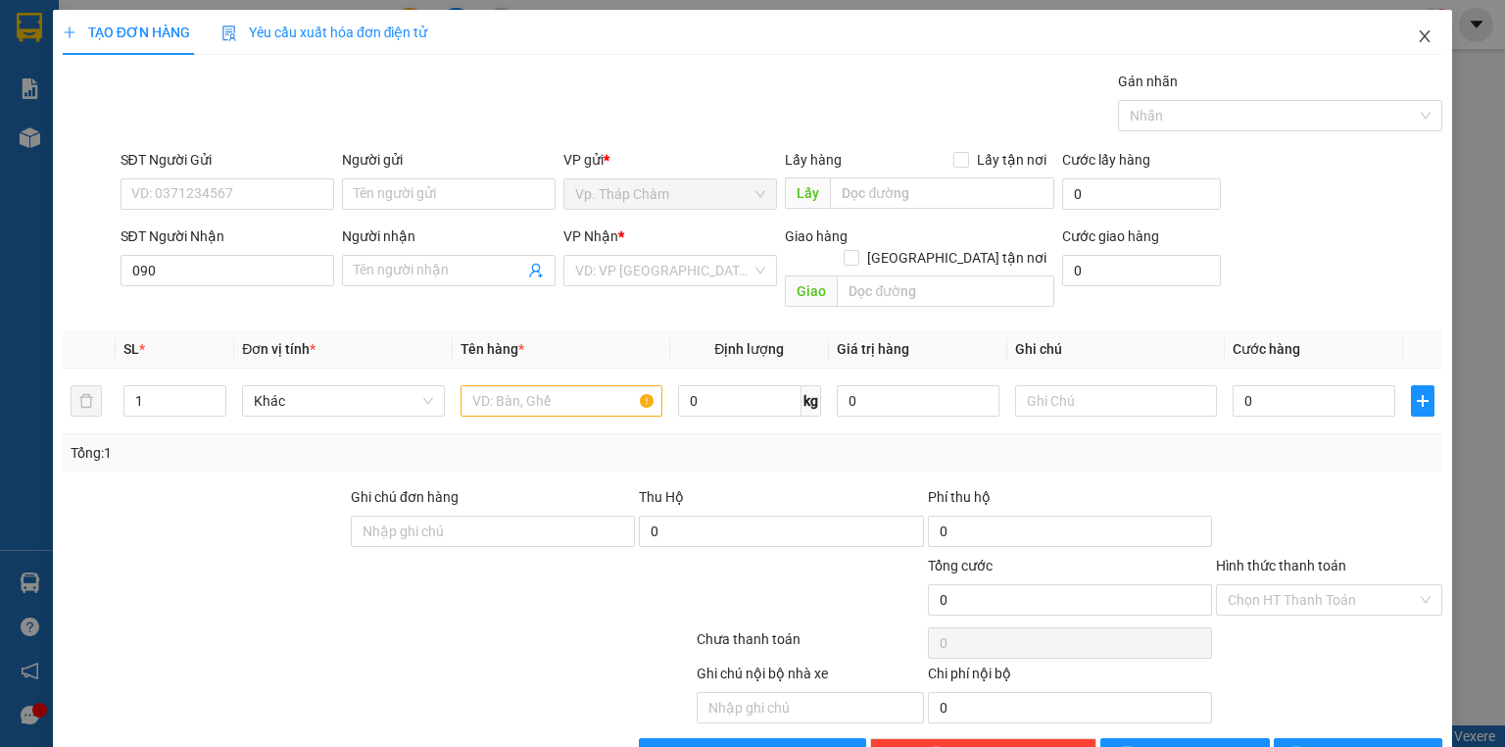
drag, startPoint x: 1411, startPoint y: 32, endPoint x: 1364, endPoint y: 32, distance: 47.0
click at [1417, 32] on icon "close" at bounding box center [1425, 36] width 16 height 16
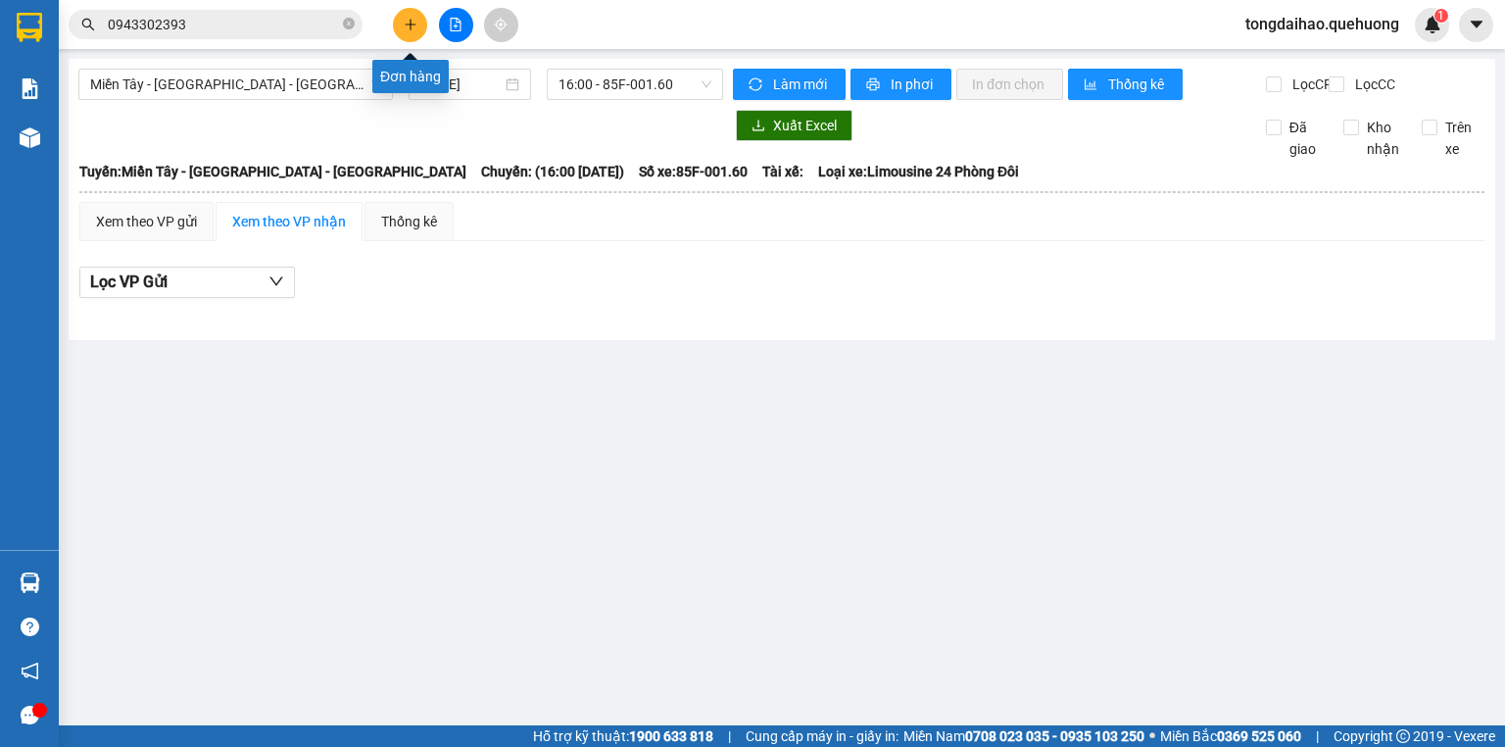
click at [412, 25] on icon "plus" at bounding box center [411, 25] width 14 height 14
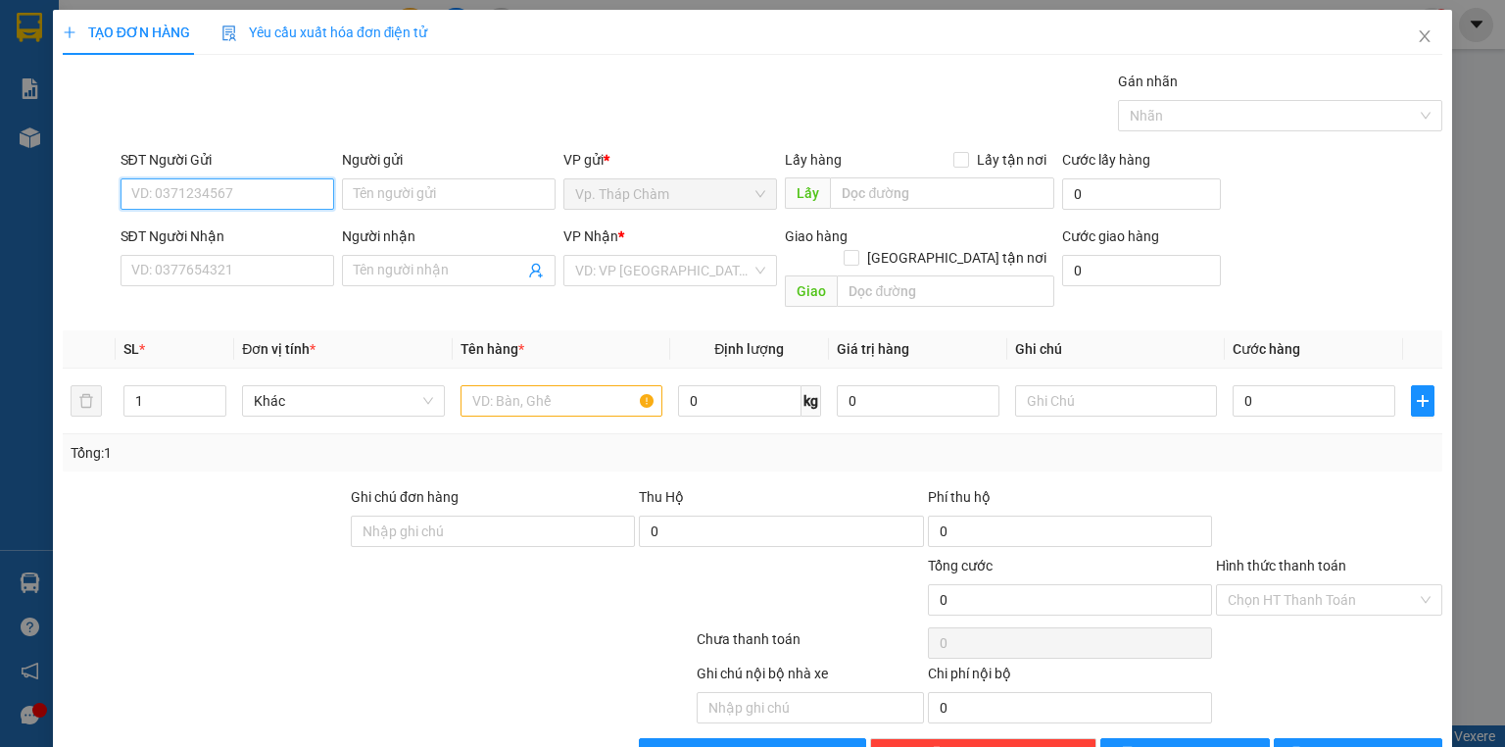
click at [246, 191] on input "SĐT Người Gửi" at bounding box center [228, 193] width 214 height 31
click at [221, 227] on div "0913622196 - NGÂN" at bounding box center [225, 232] width 188 height 22
type input "0913622196"
type input "NGÂN"
type input "0392904761"
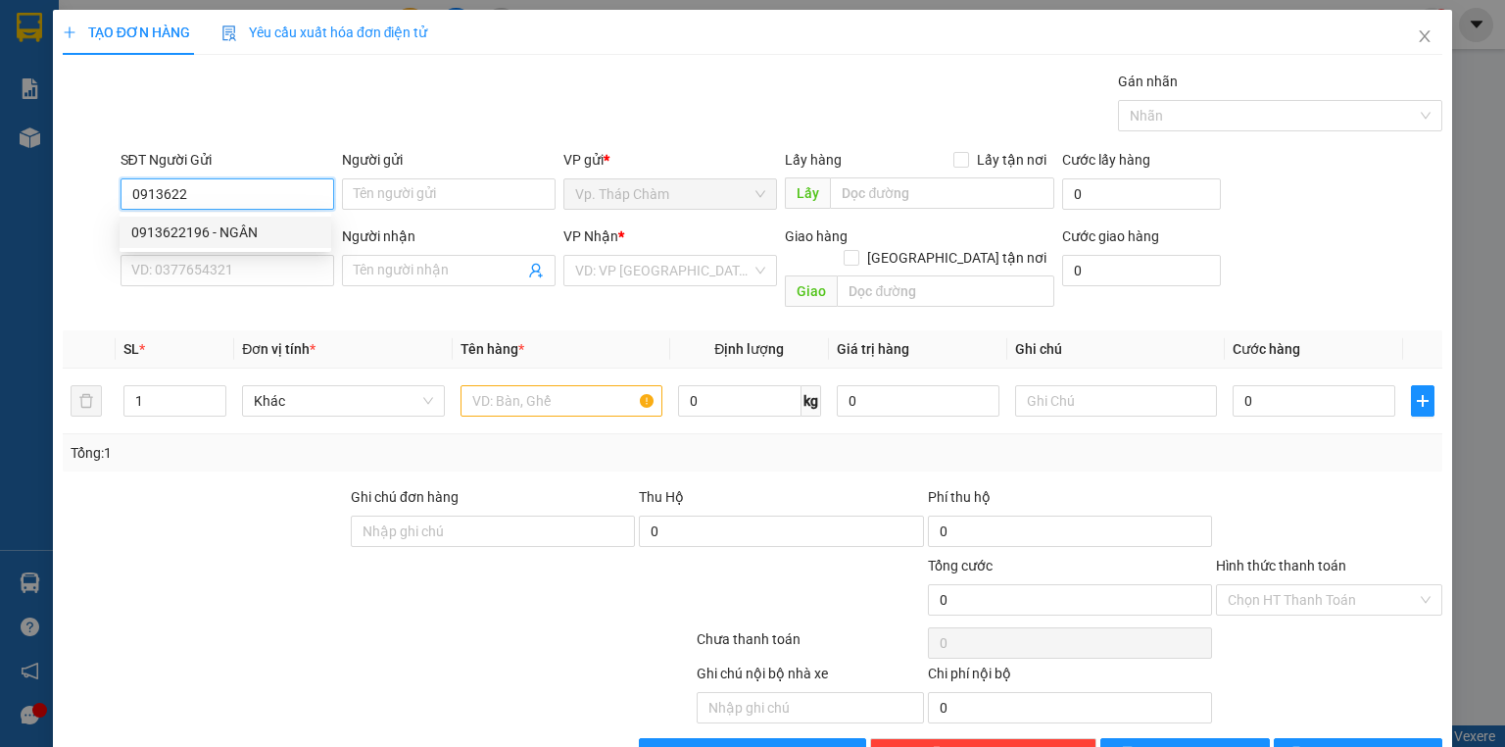
type input "ANH THƯ"
type input "30.000"
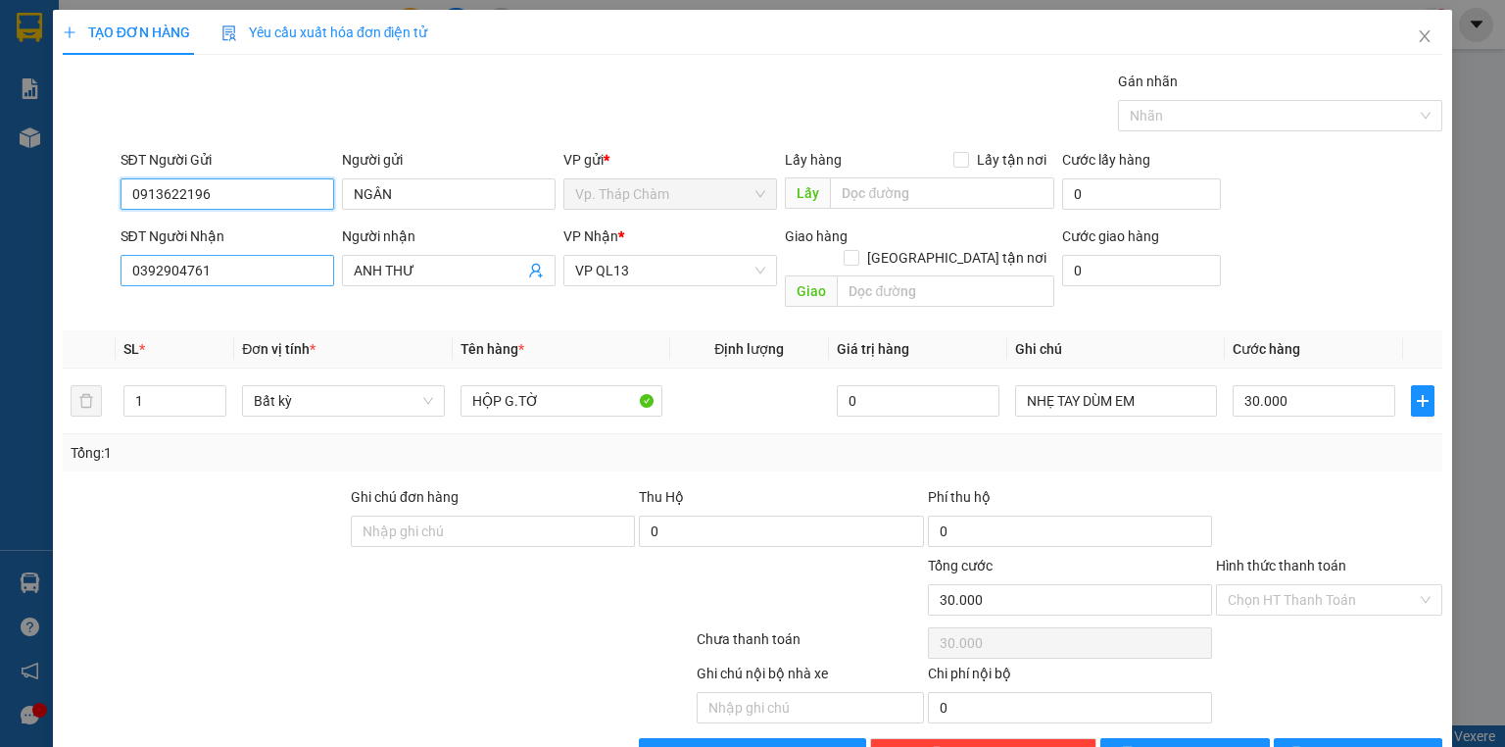
type input "0913622196"
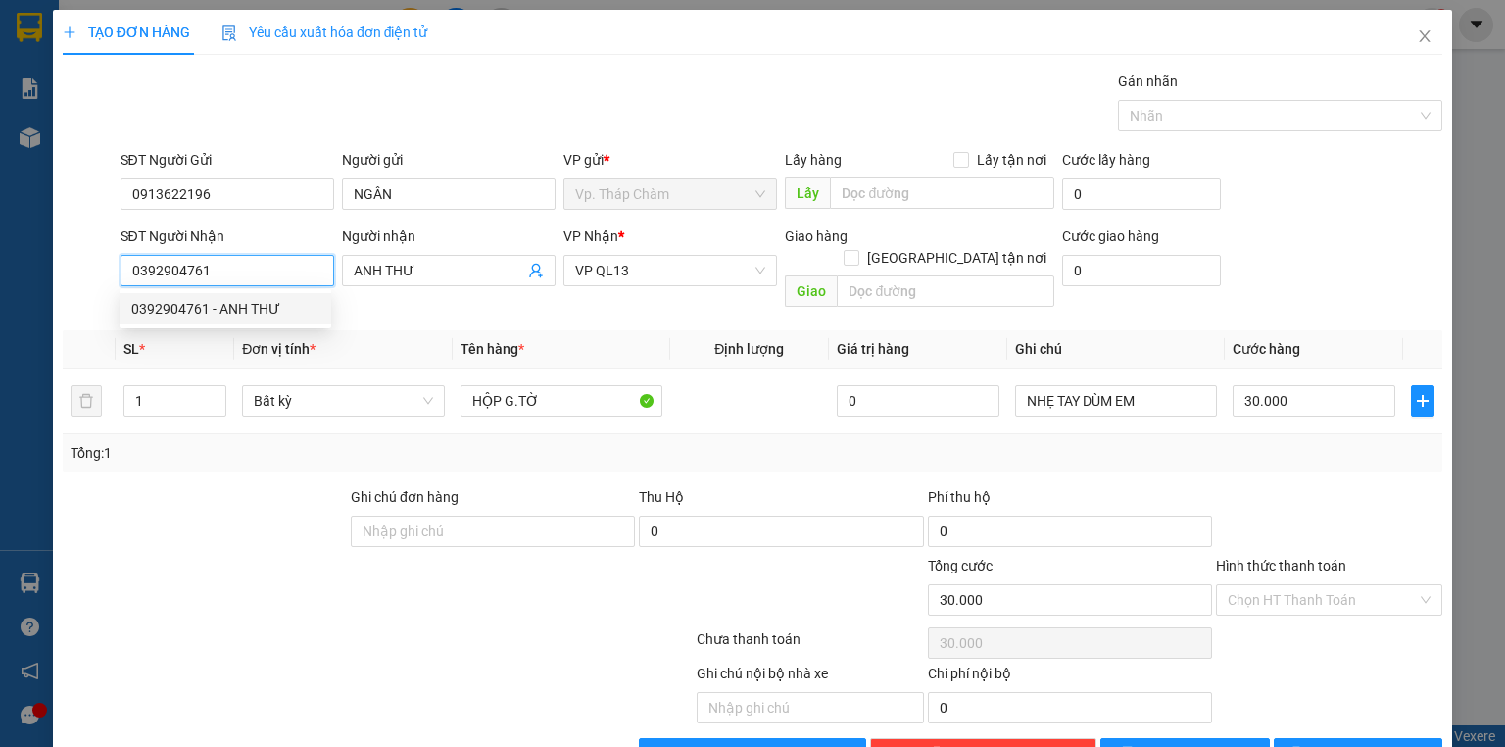
drag, startPoint x: 267, startPoint y: 262, endPoint x: 108, endPoint y: 287, distance: 160.8
click at [109, 287] on div "SĐT Người Nhận 0392904761 Người nhận ANH THƯ VP Nhận * VP QL13 Giao hàng Giao t…" at bounding box center [753, 270] width 1384 height 90
type input "0813095110"
click at [238, 316] on div "0813095110 - THUÝ" at bounding box center [225, 309] width 188 height 22
type input "THUÝ"
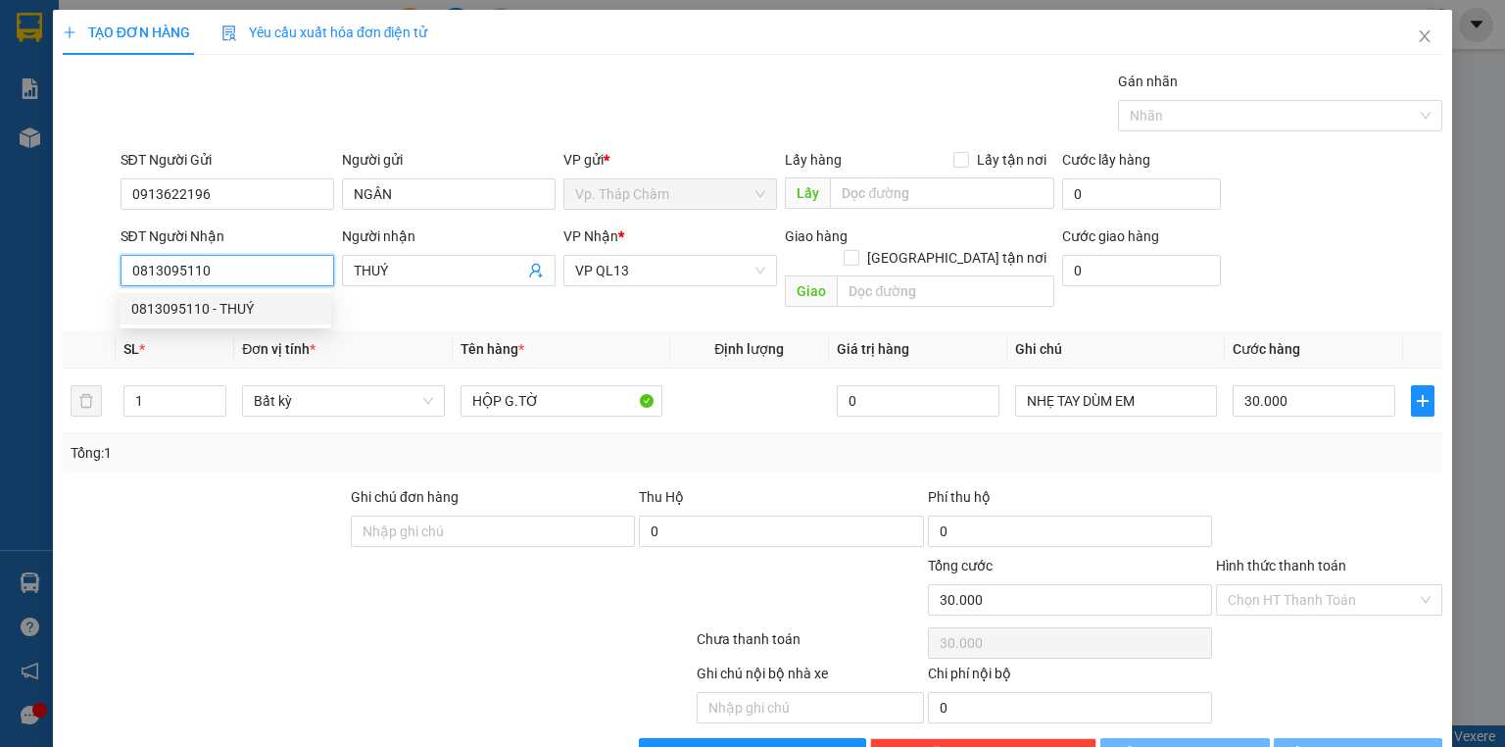
type input "40.000"
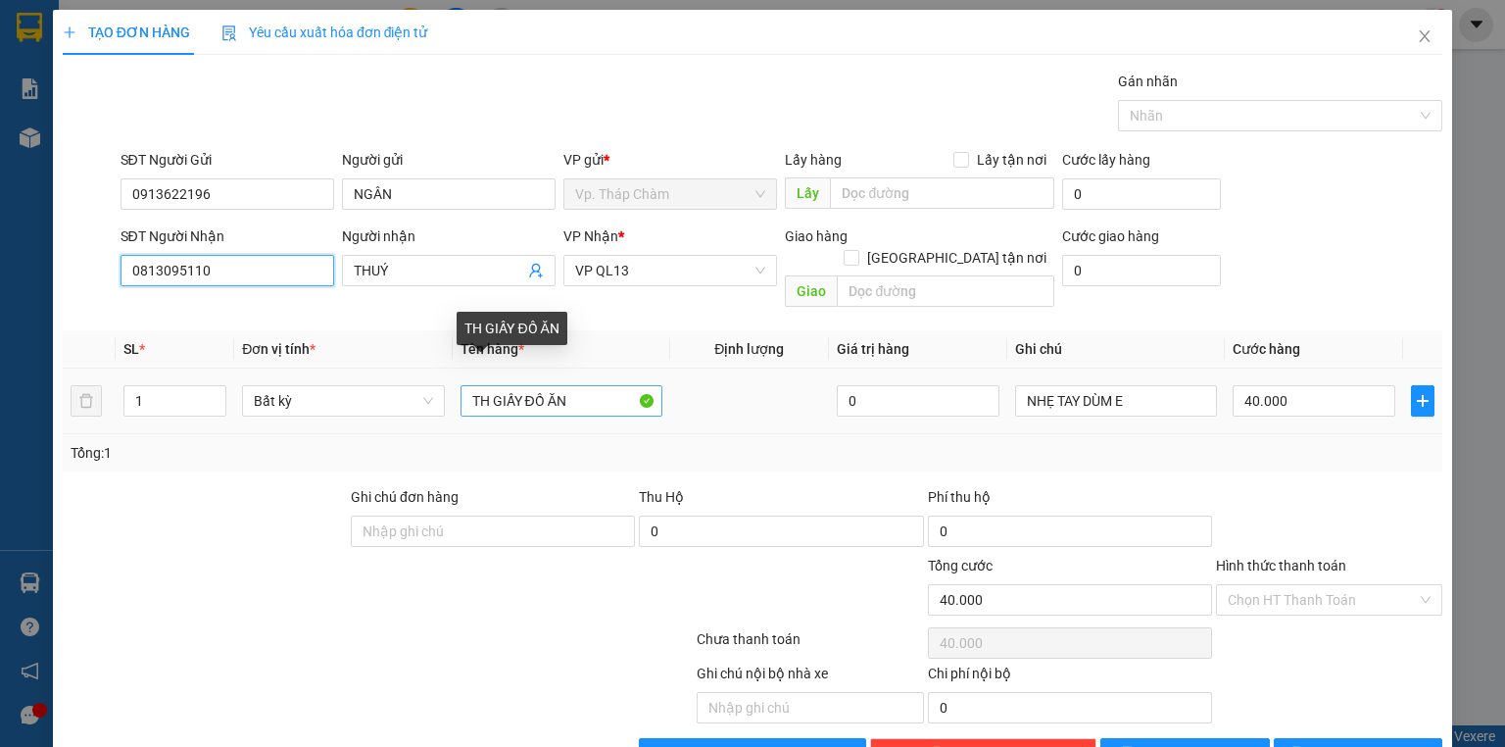
type input "0813095110"
click at [602, 385] on input "TH GIẤY ĐỒ ĂN" at bounding box center [562, 400] width 202 height 31
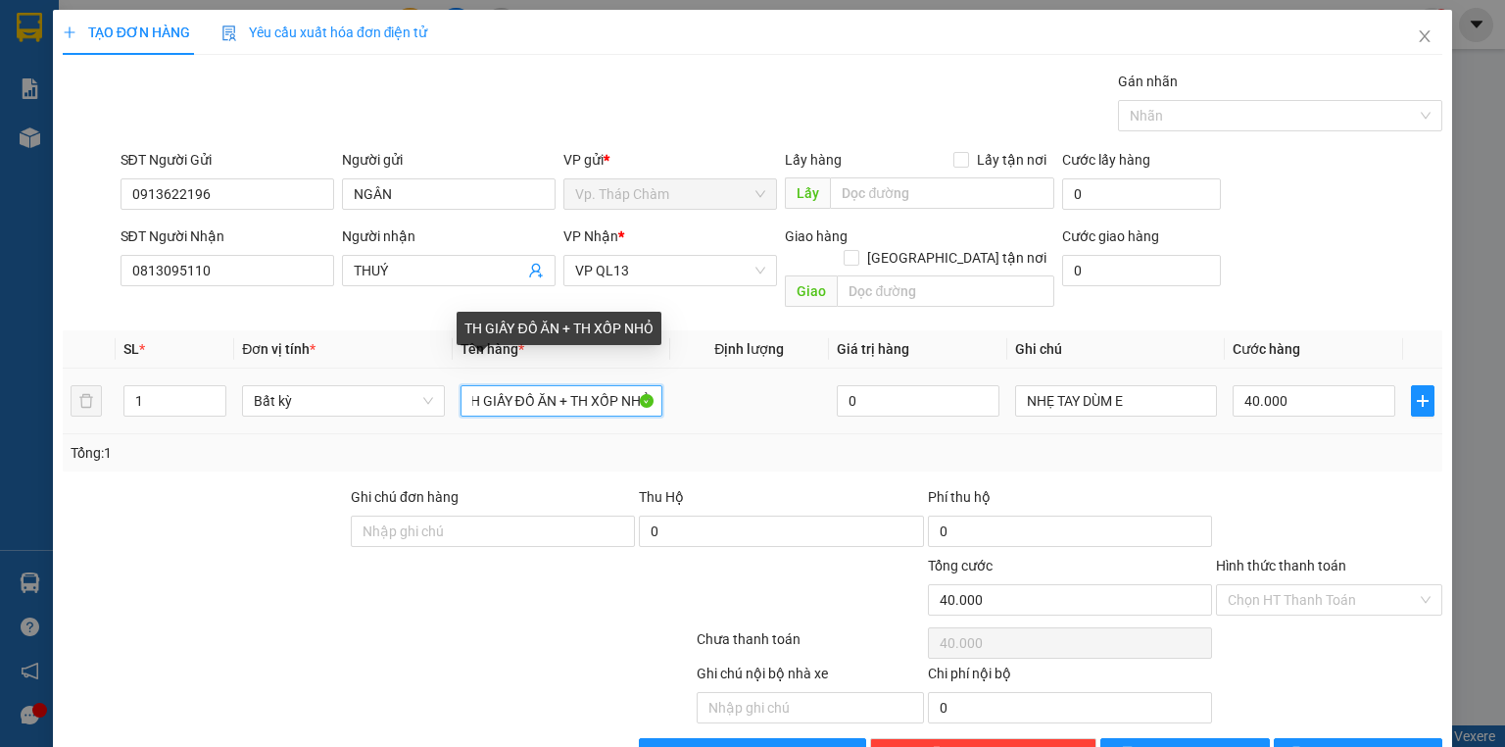
scroll to position [0, 21]
type input "TH GIẤY ĐỒ ĂN + TH XỐP NHỎ"
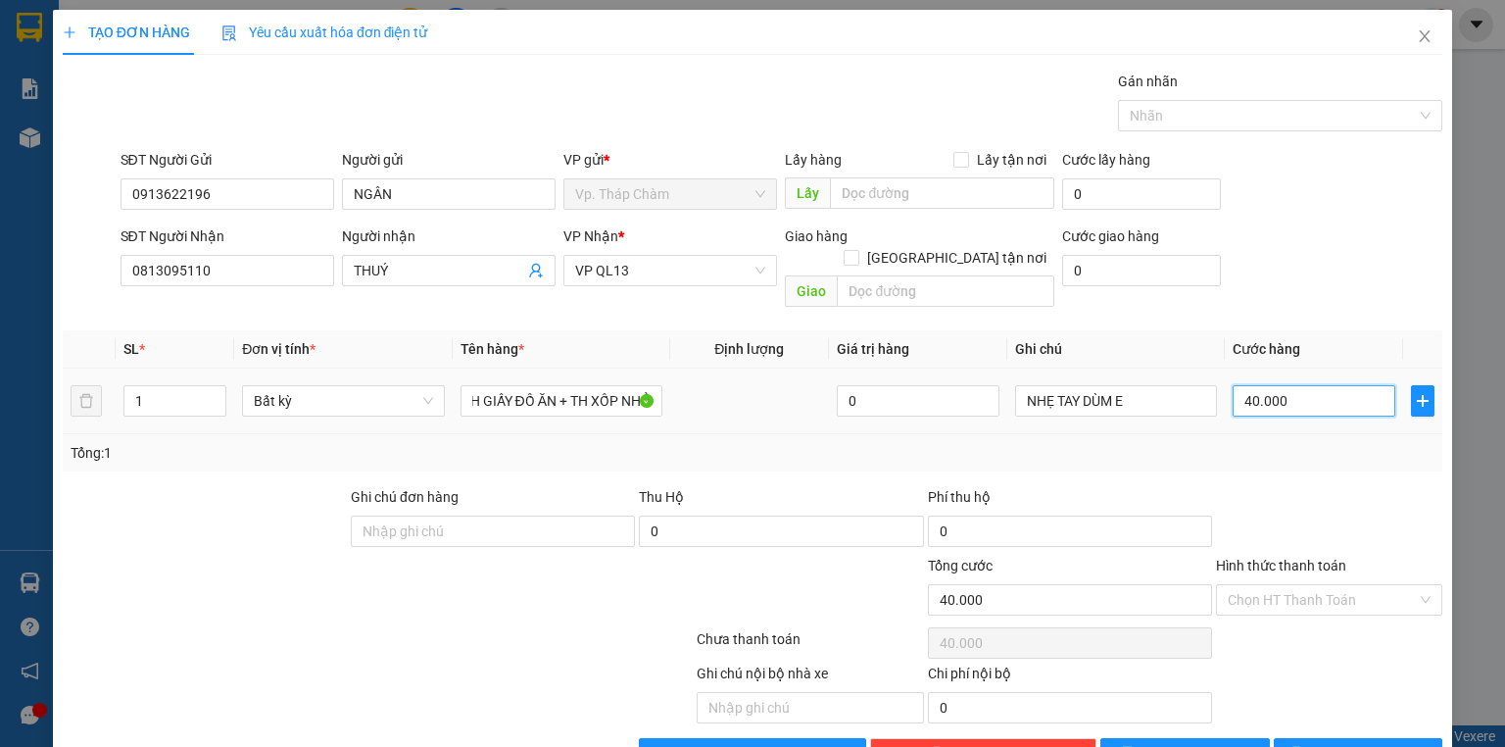
click at [1295, 385] on input "40.000" at bounding box center [1314, 400] width 163 height 31
type input "0"
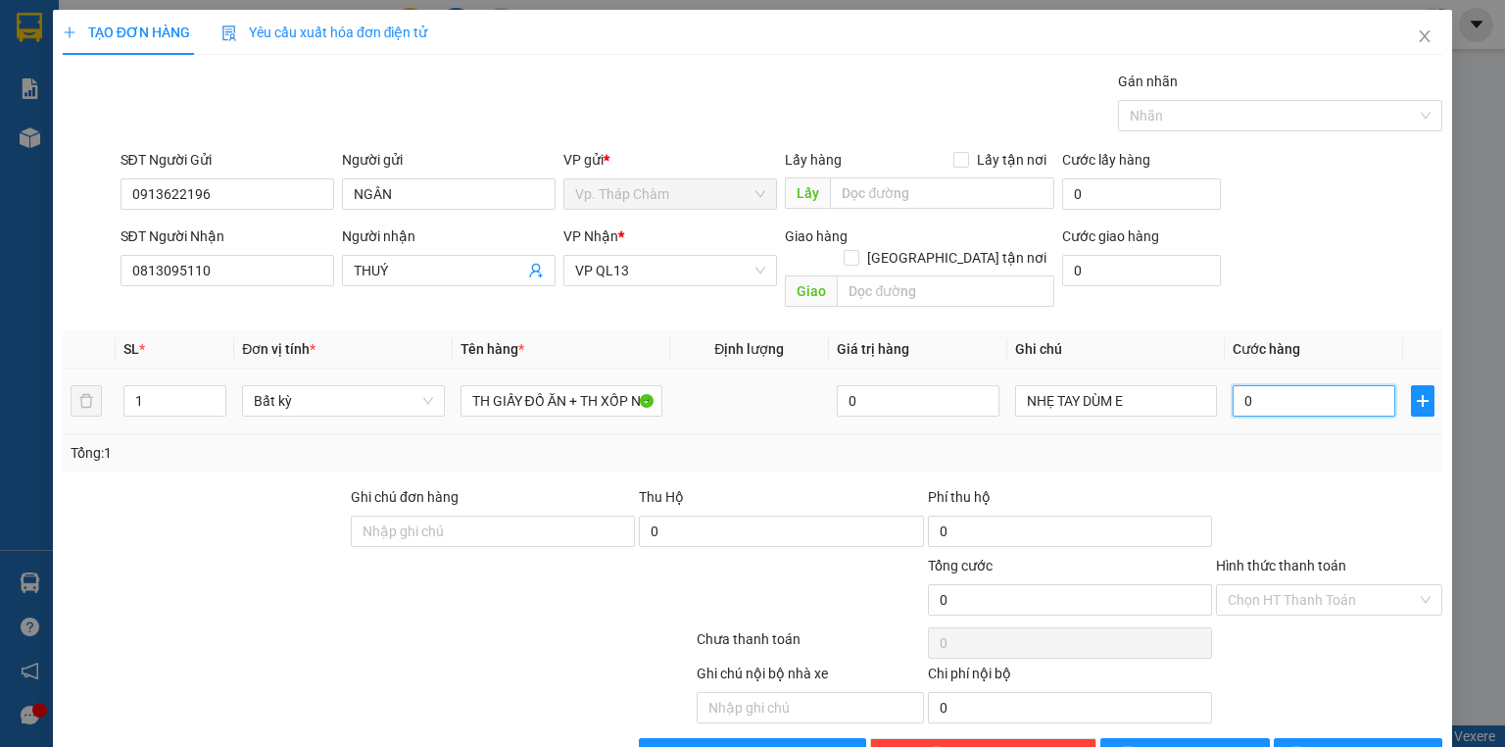
type input "8"
type input "08"
type input "80"
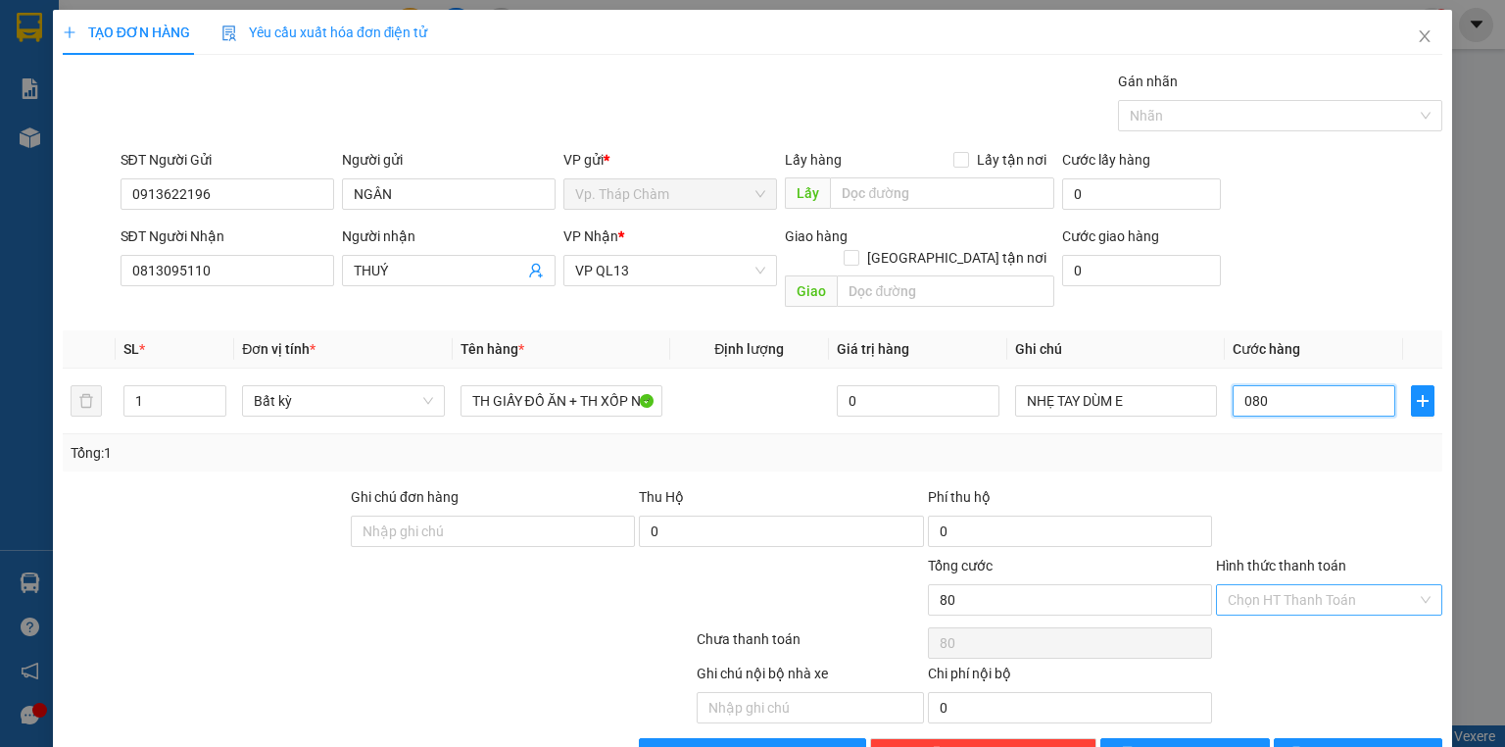
click at [1412, 584] on div "Chọn HT Thanh Toán" at bounding box center [1329, 599] width 226 height 31
type input "080"
type input "80.000"
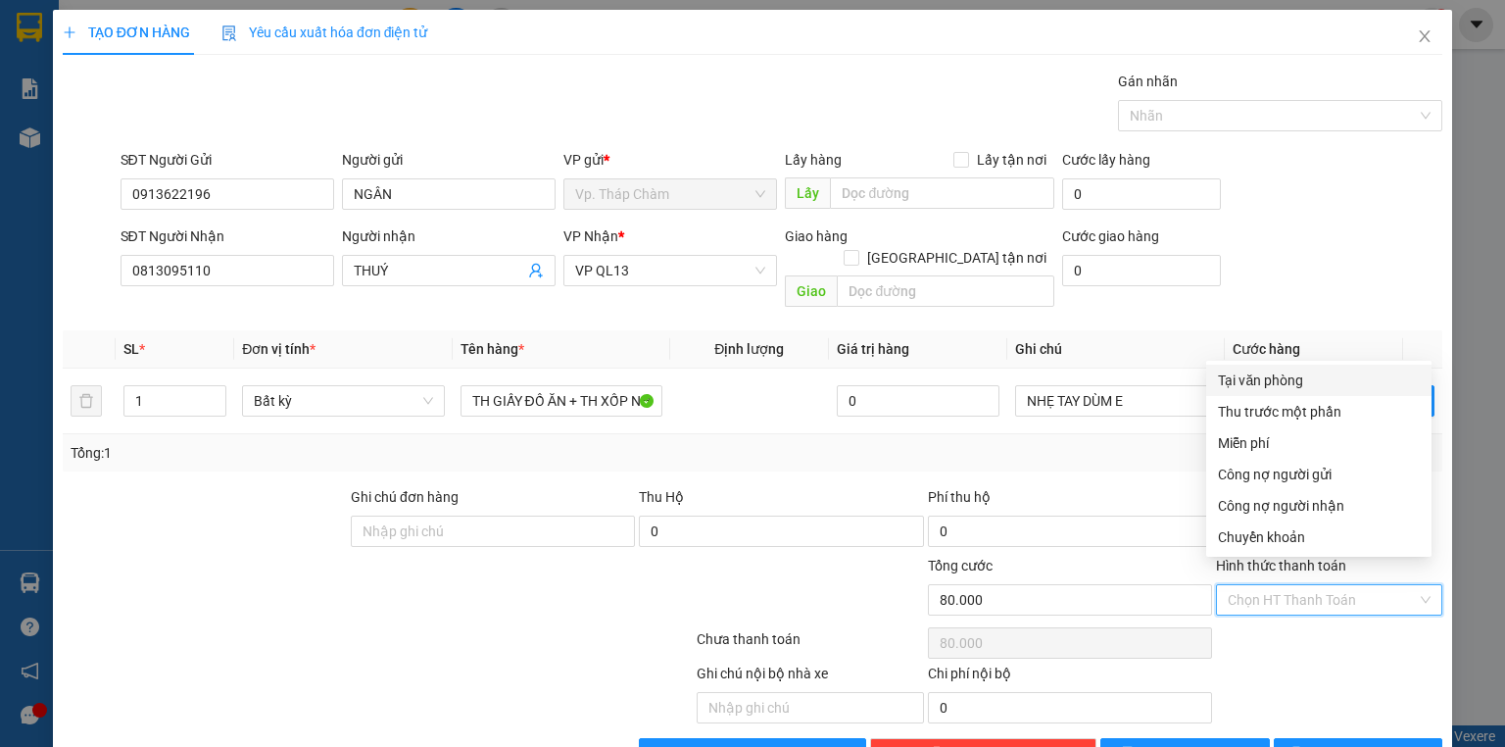
click at [1274, 384] on div "Tại văn phòng" at bounding box center [1319, 380] width 202 height 22
type input "0"
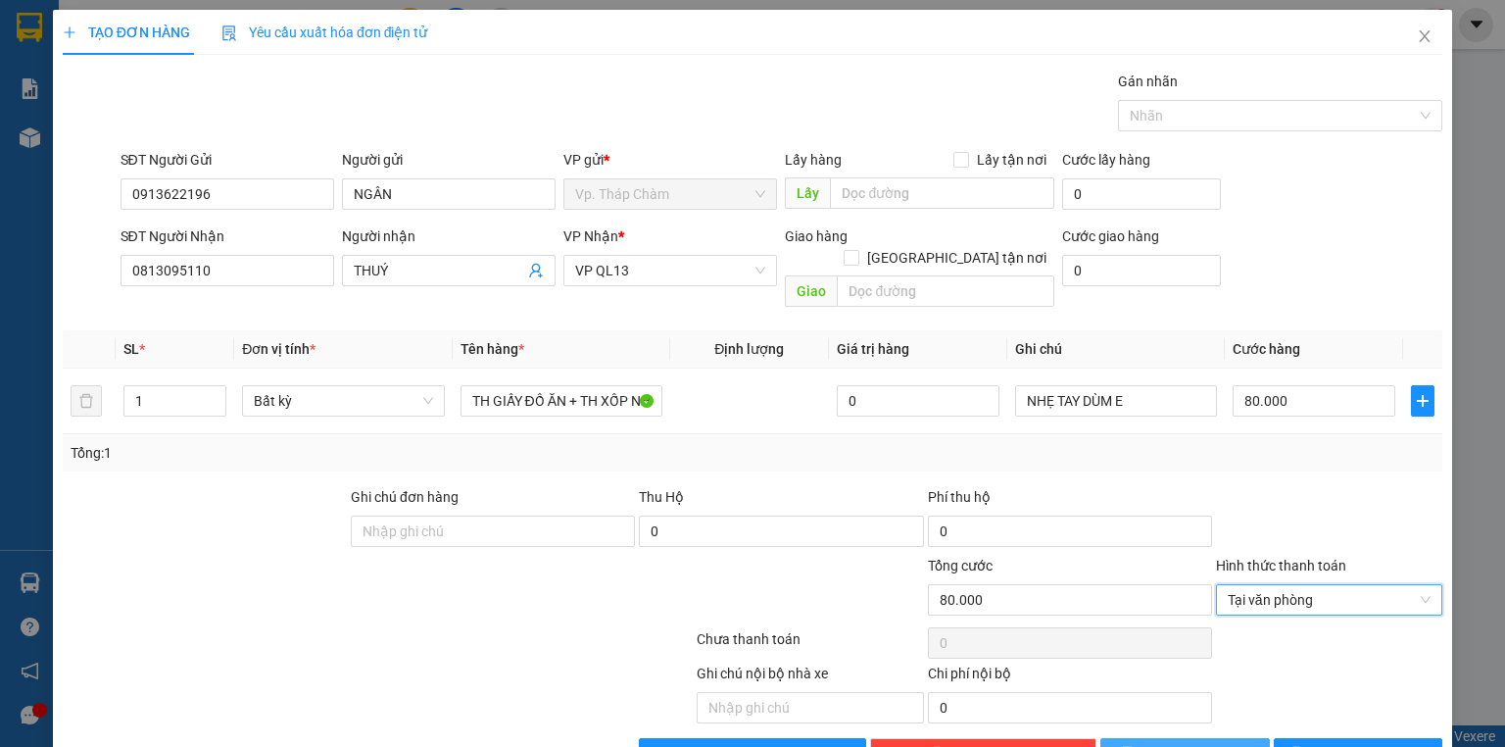
click at [1173, 738] on button "[PERSON_NAME]" at bounding box center [1186, 753] width 170 height 31
type input "0"
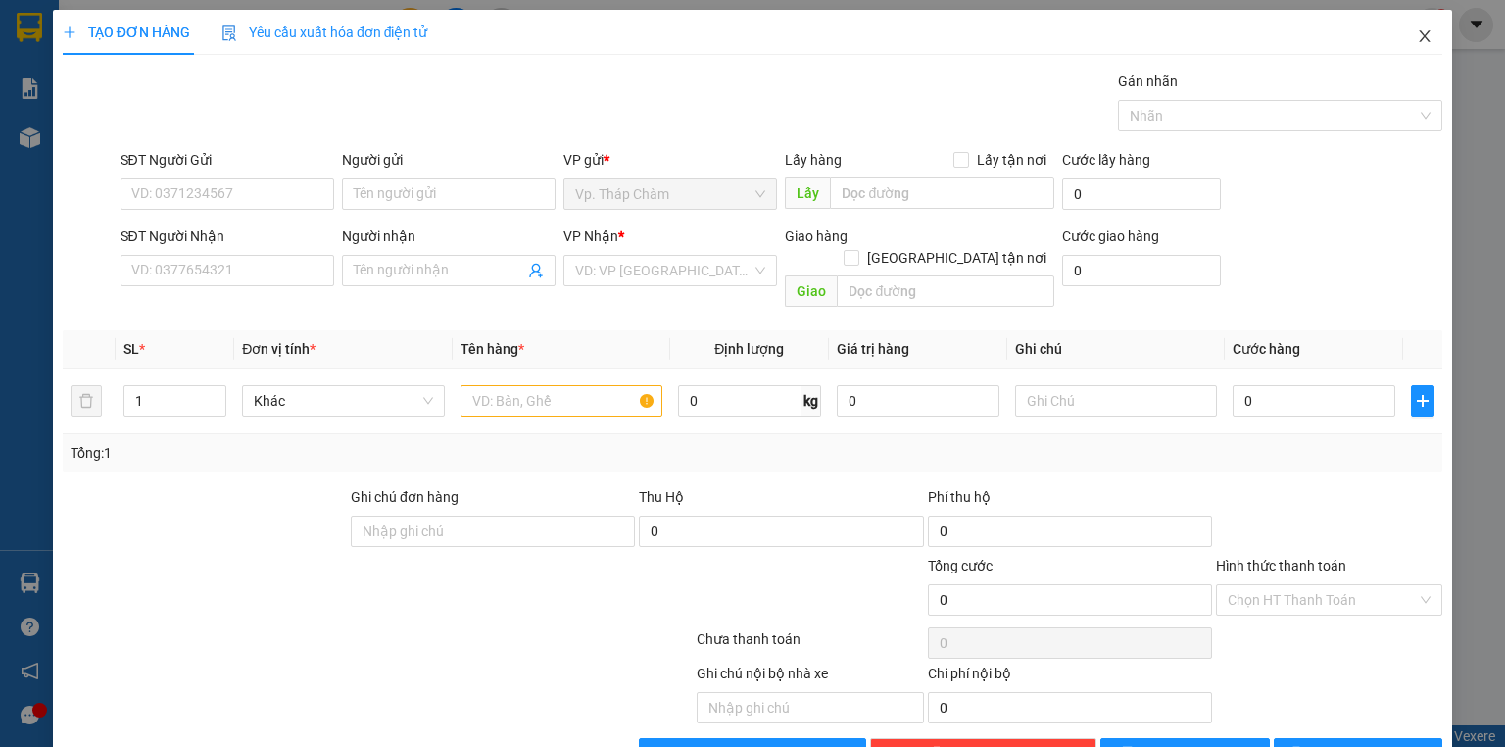
click at [1417, 41] on icon "close" at bounding box center [1425, 36] width 16 height 16
